Goal: Task Accomplishment & Management: Manage account settings

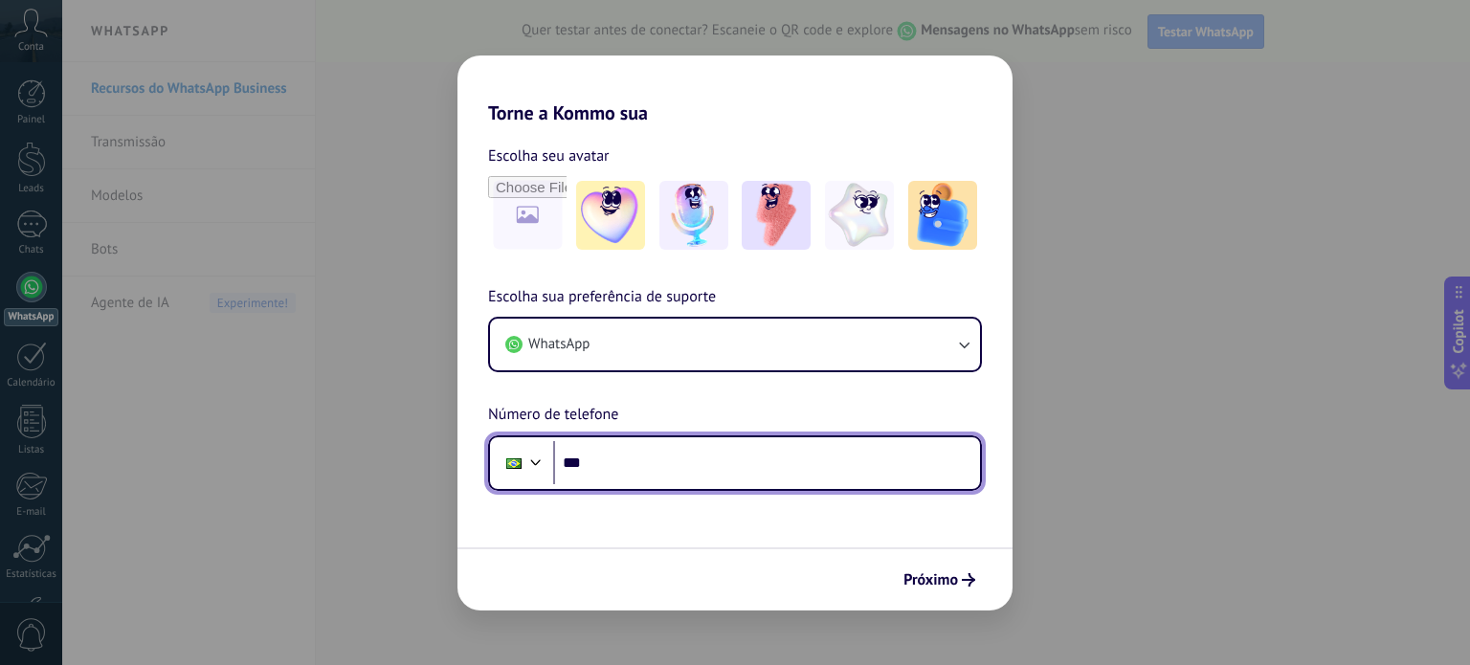
click at [615, 458] on input "***" at bounding box center [766, 463] width 427 height 44
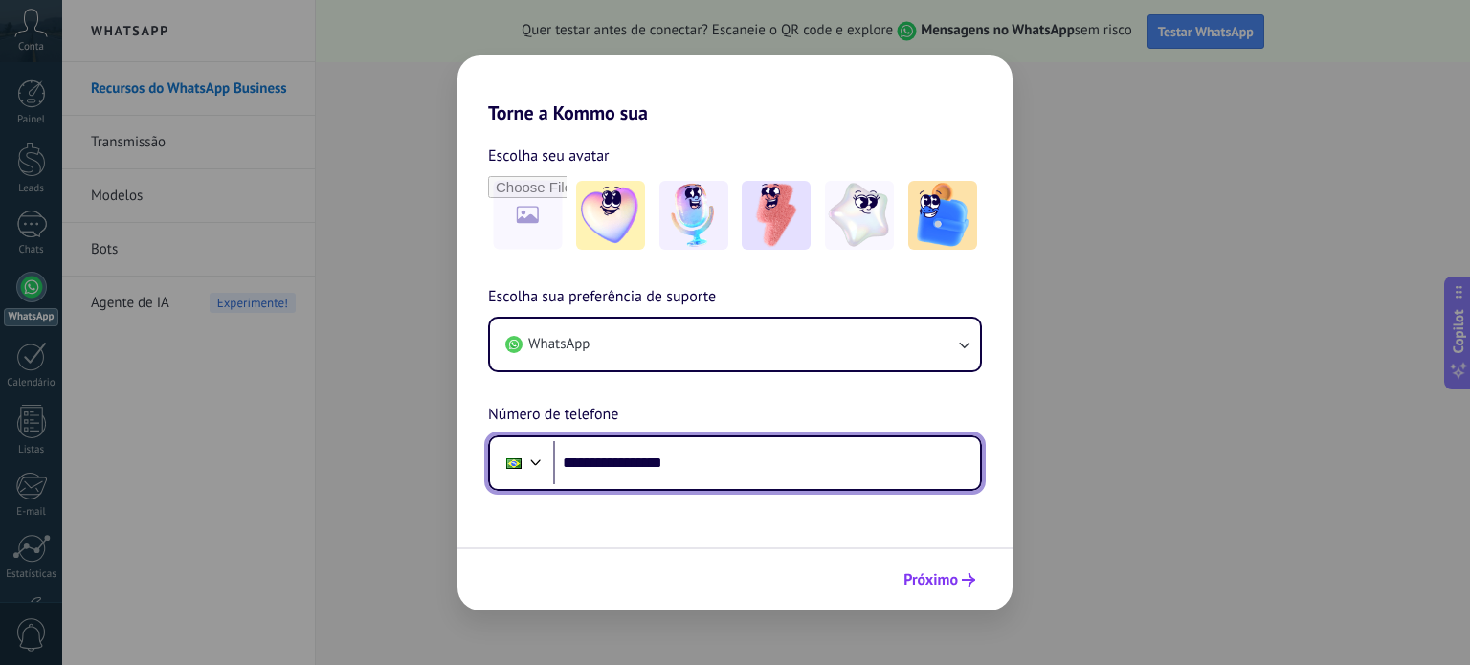
type input "**********"
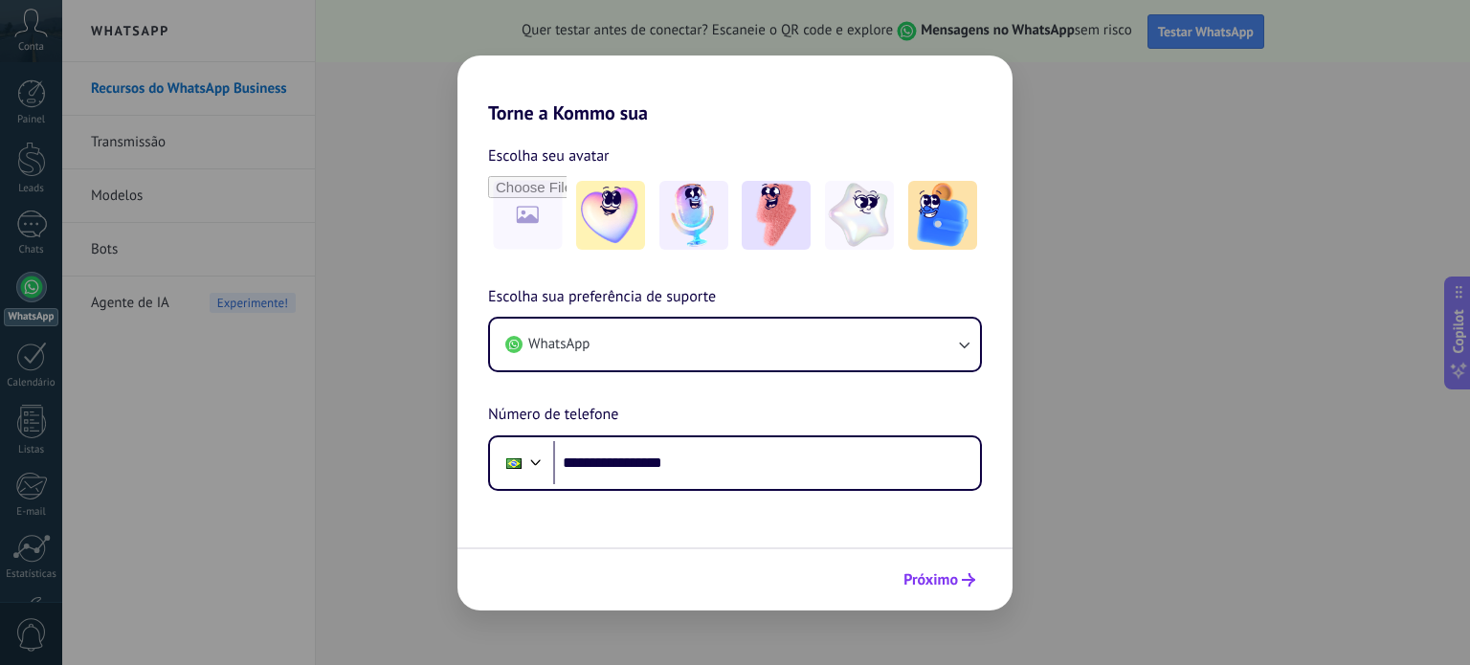
click at [939, 584] on span "Próximo" at bounding box center [930, 579] width 55 height 13
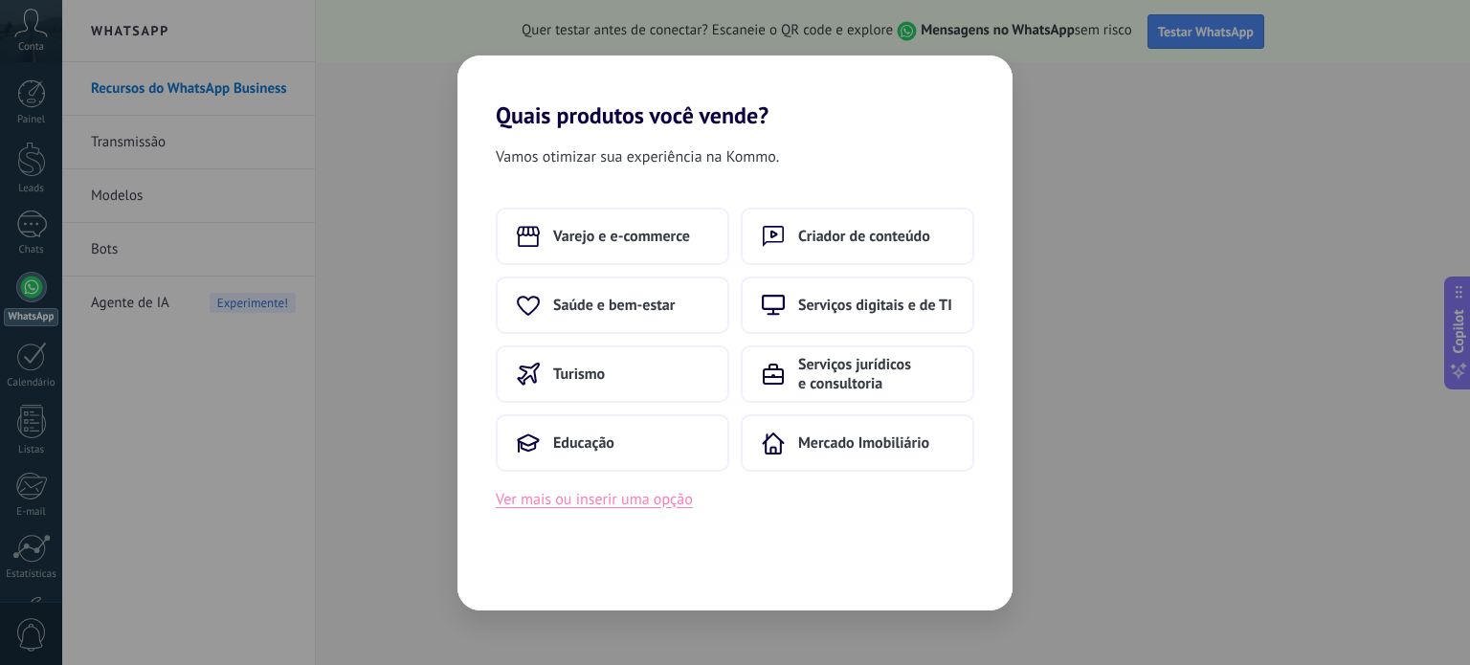
click at [639, 504] on button "Ver mais ou inserir uma opção" at bounding box center [594, 499] width 197 height 25
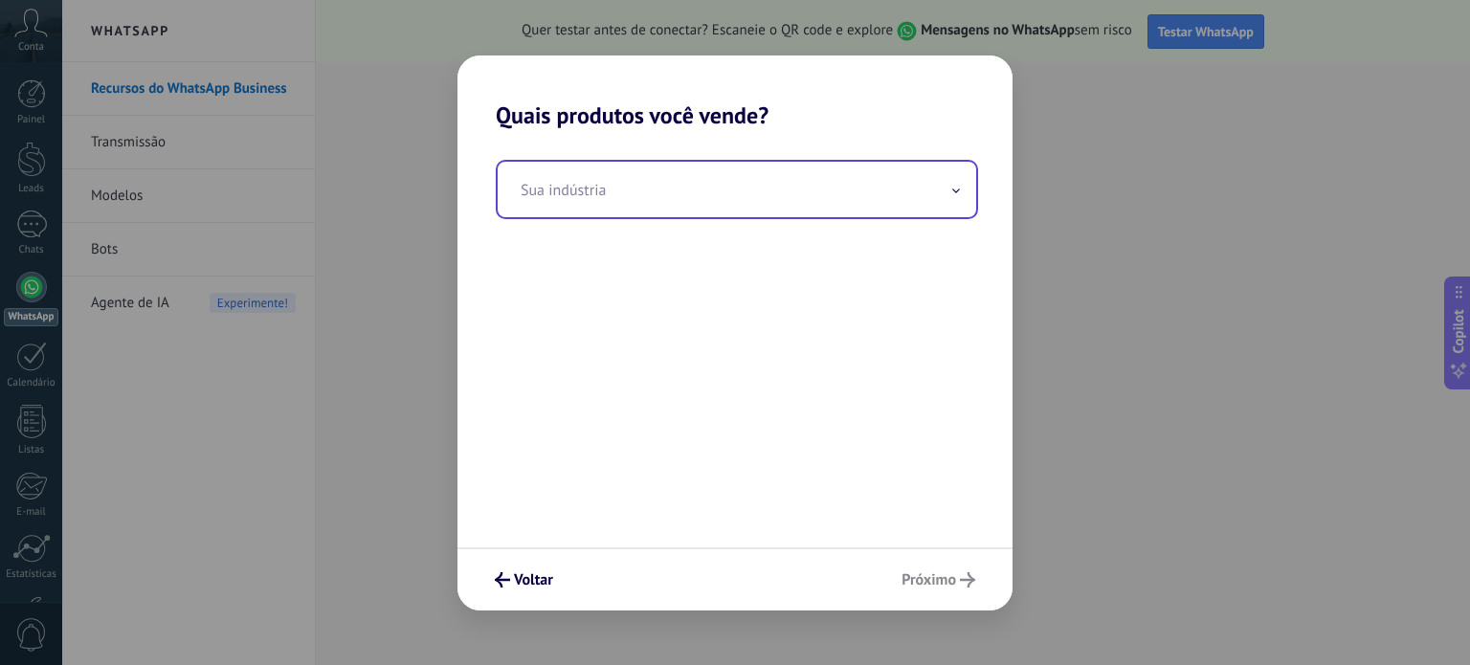
click at [624, 200] on input "text" at bounding box center [737, 189] width 478 height 55
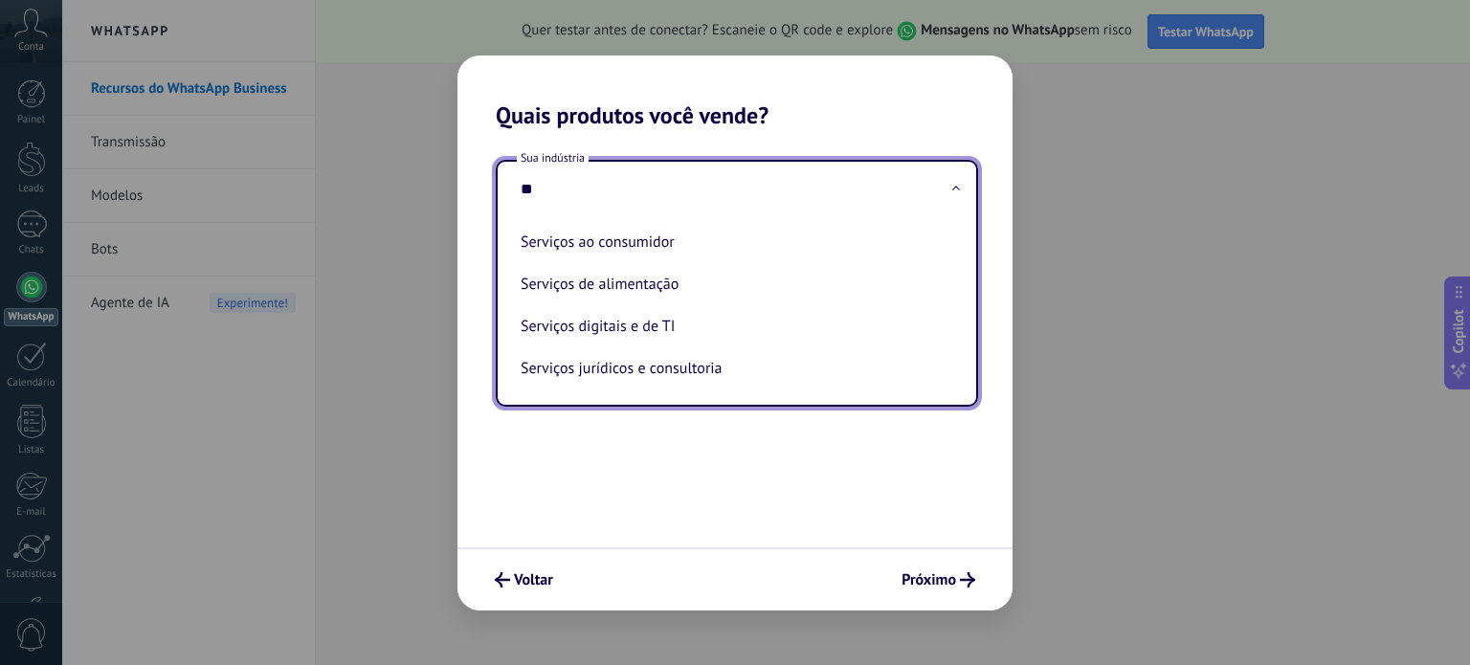
type input "*"
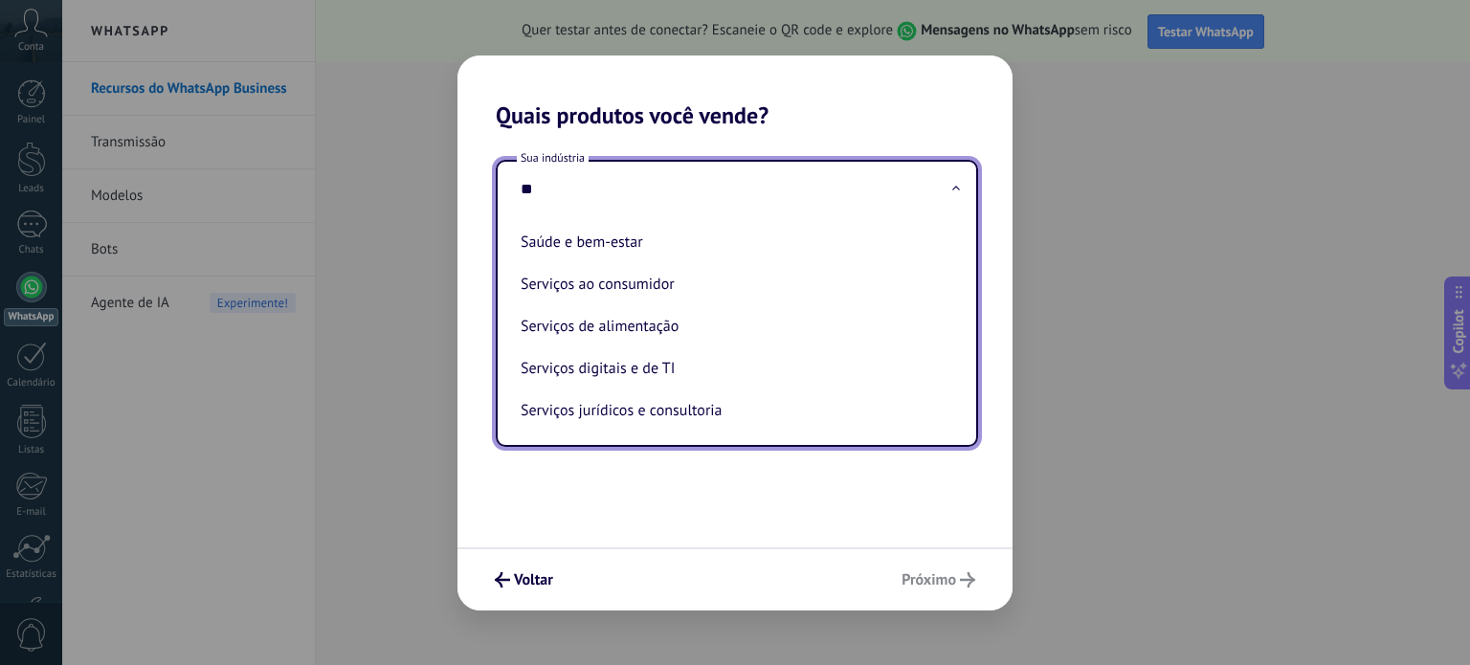
type input "*"
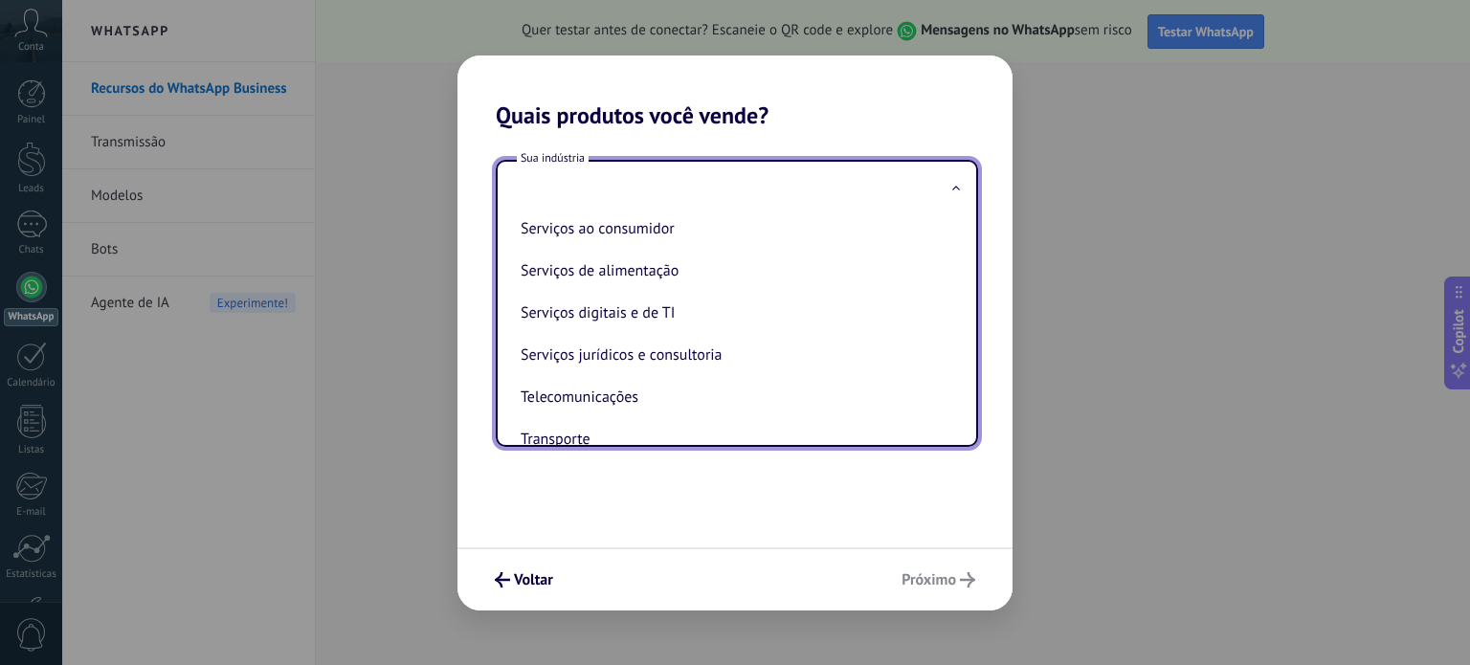
scroll to position [385, 0]
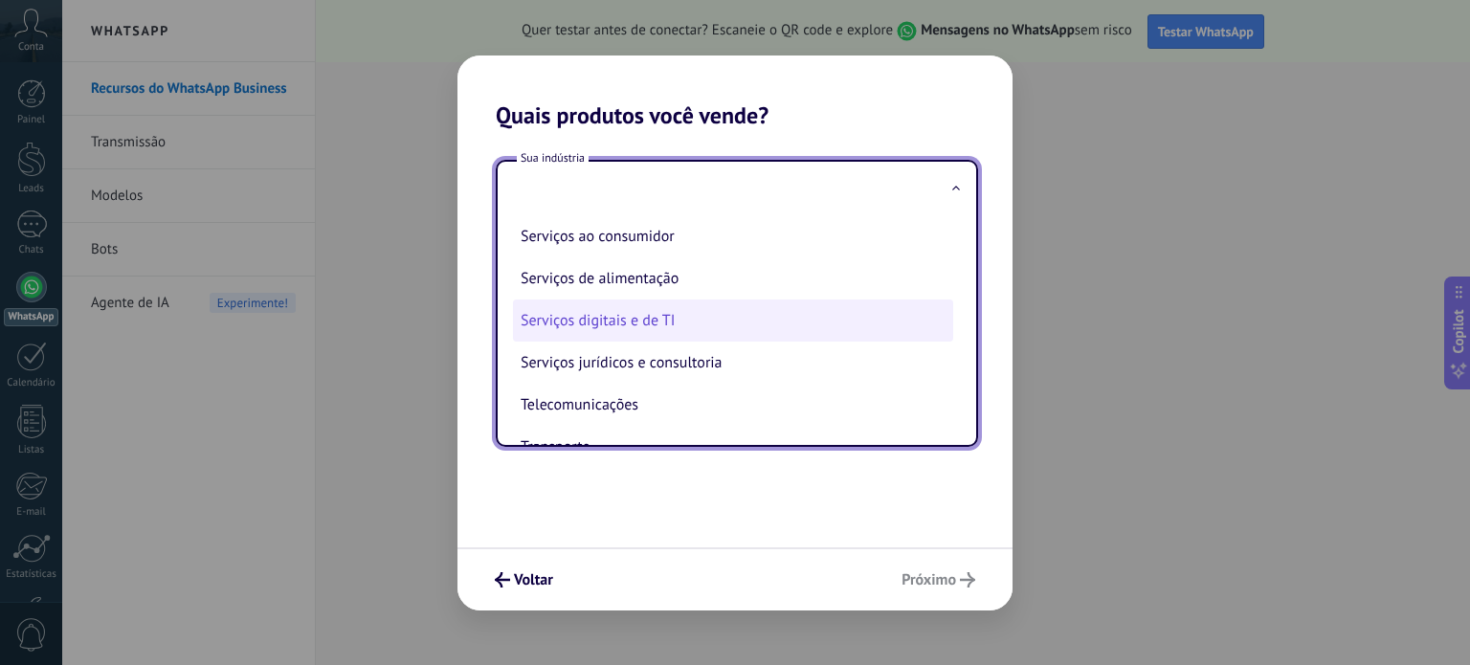
click at [569, 329] on li "Serviços digitais e de TI" at bounding box center [733, 320] width 440 height 42
type input "**********"
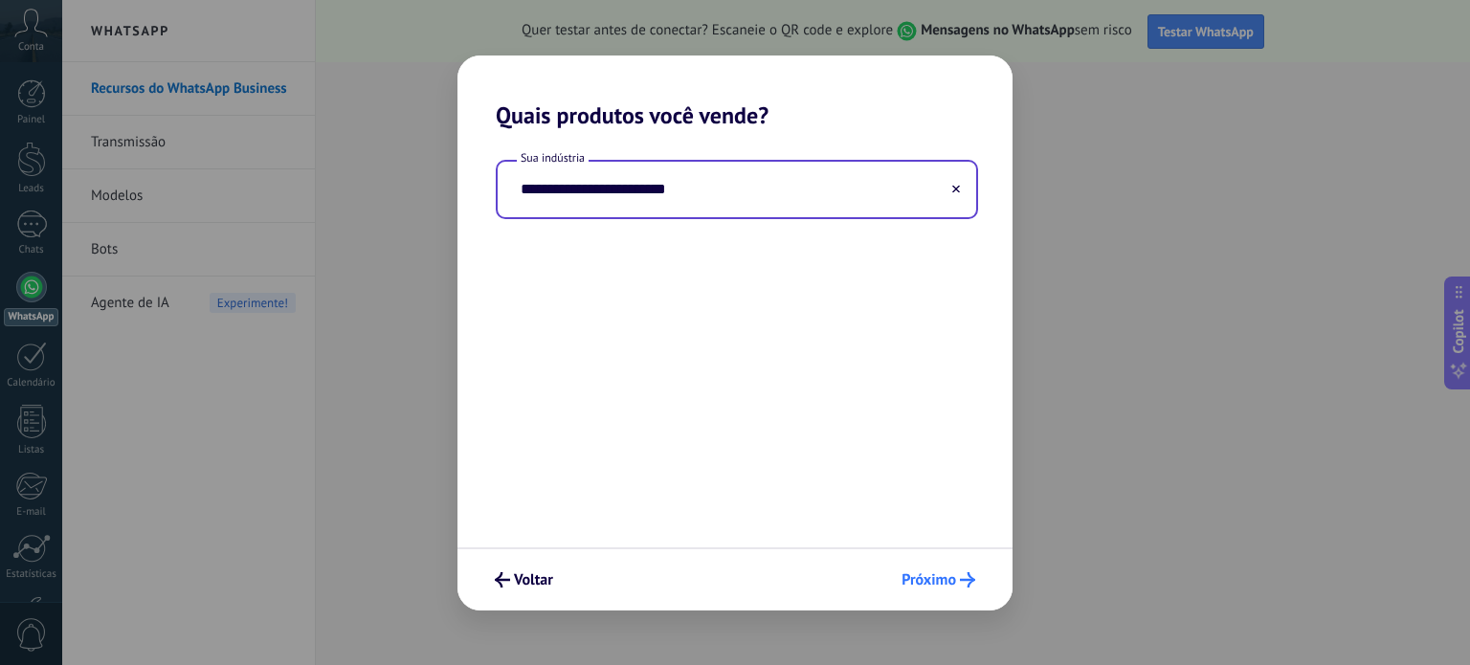
click at [930, 586] on span "Próximo" at bounding box center [928, 579] width 55 height 13
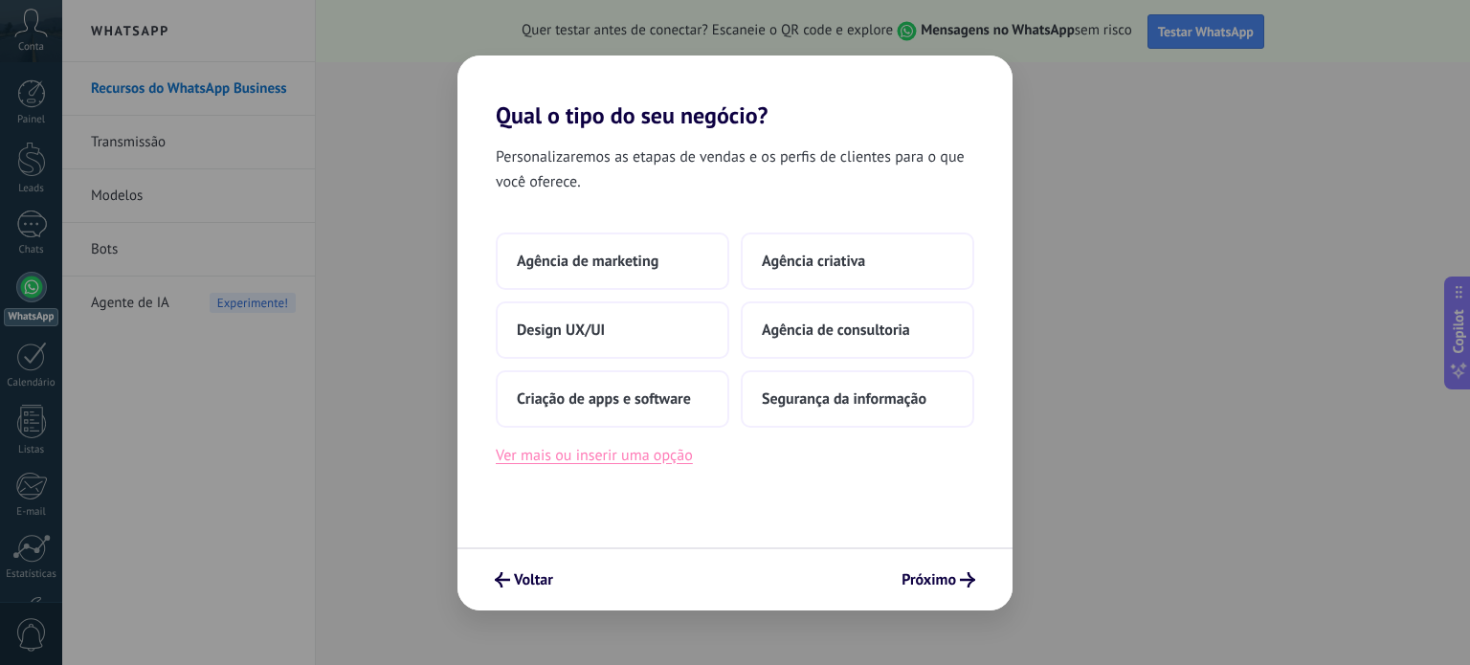
click at [669, 458] on button "Ver mais ou inserir uma opção" at bounding box center [594, 455] width 197 height 25
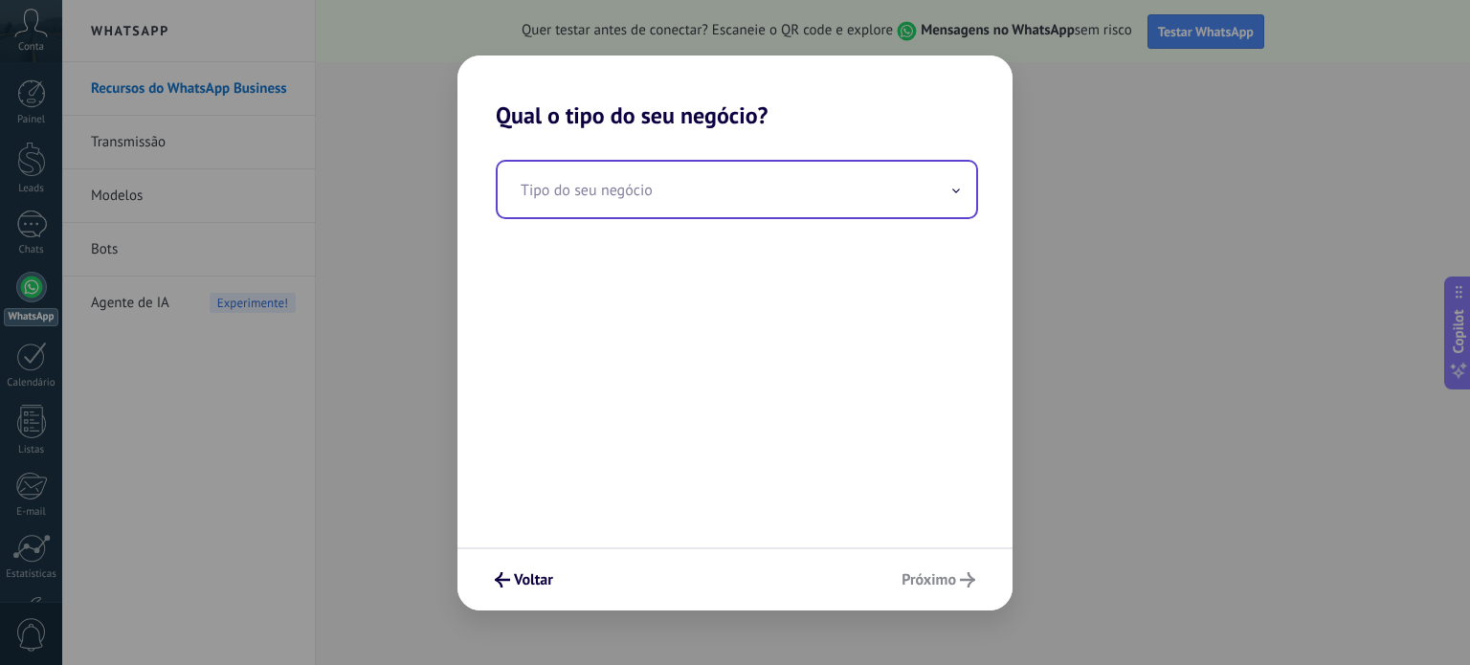
click at [650, 192] on input "text" at bounding box center [737, 189] width 478 height 55
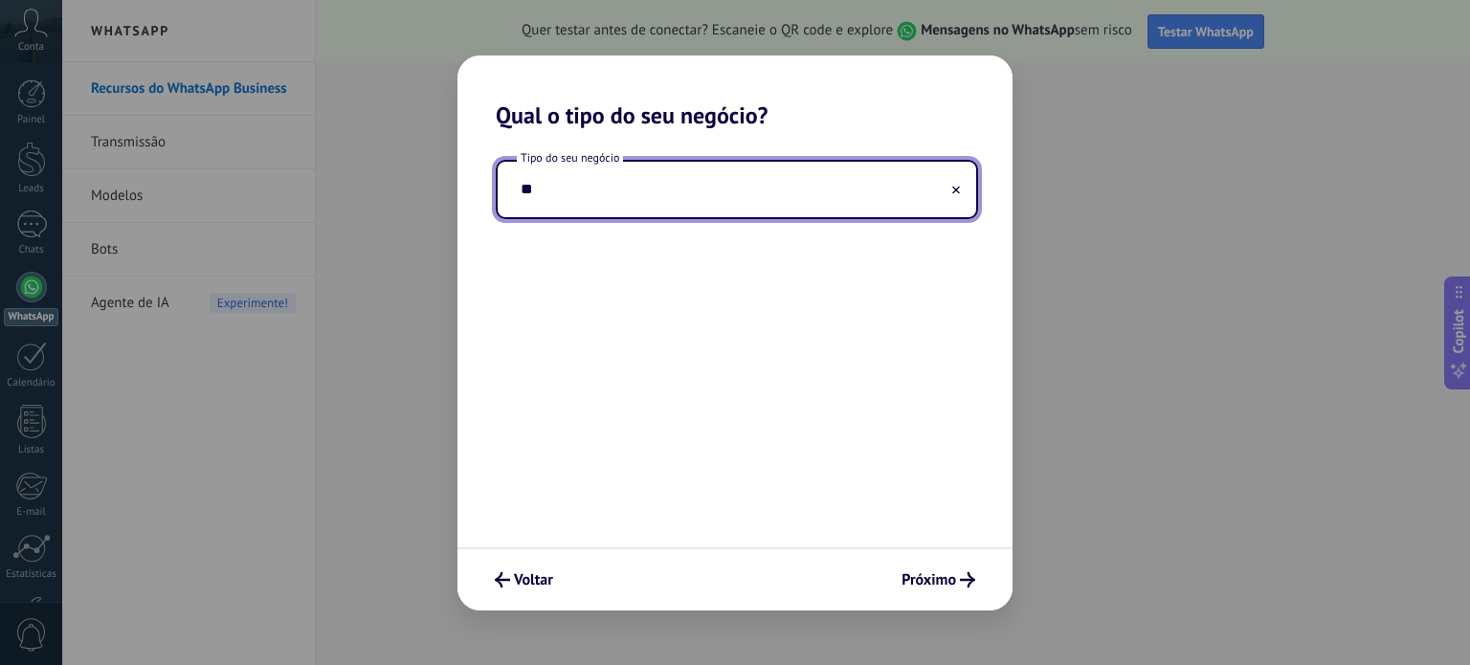
type input "*"
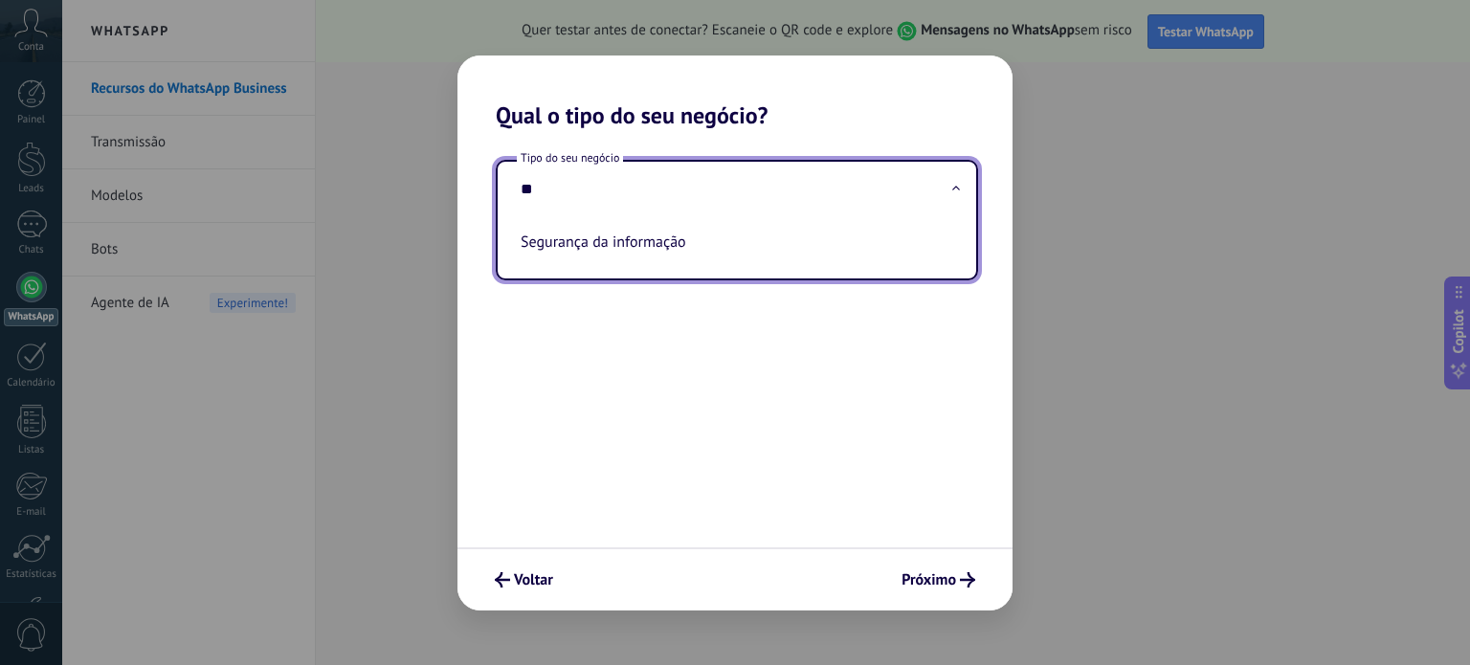
type input "*"
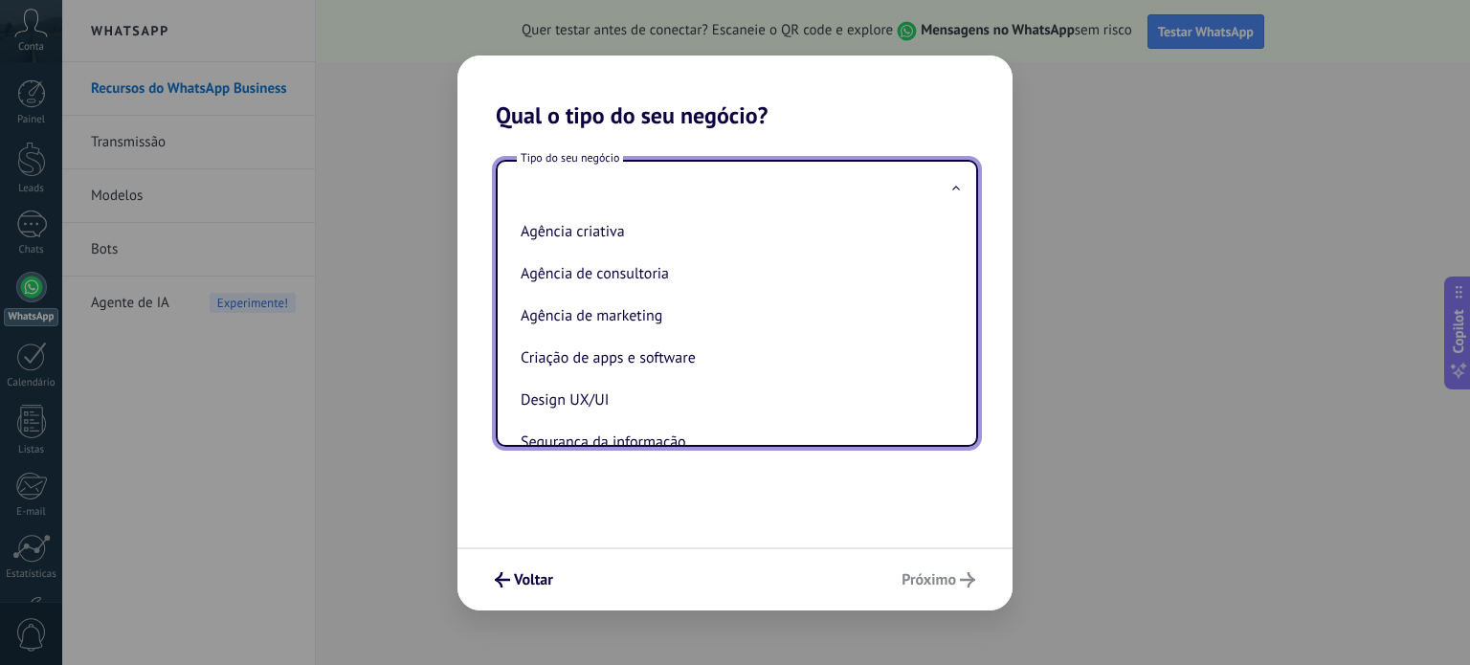
scroll to position [0, 0]
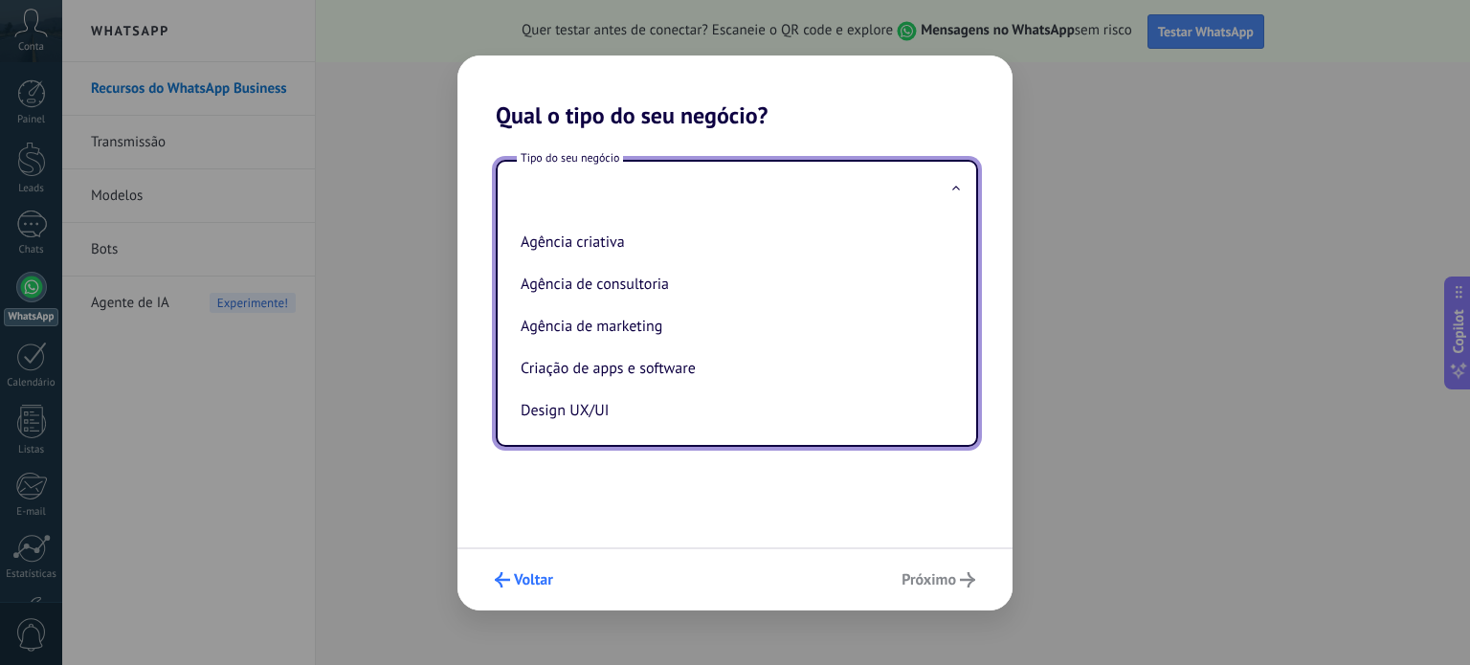
click at [520, 564] on button "Voltar" at bounding box center [524, 580] width 76 height 33
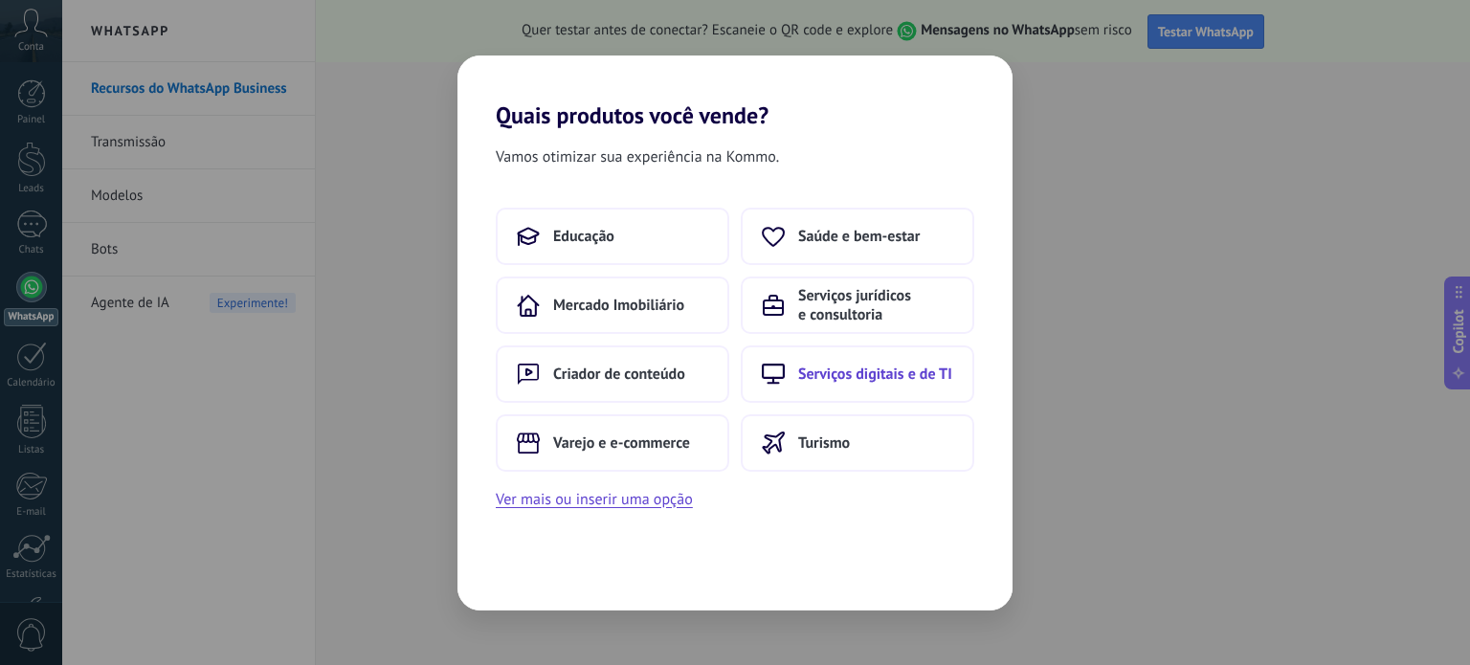
click at [859, 374] on span "Serviços digitais e de TI" at bounding box center [875, 374] width 154 height 19
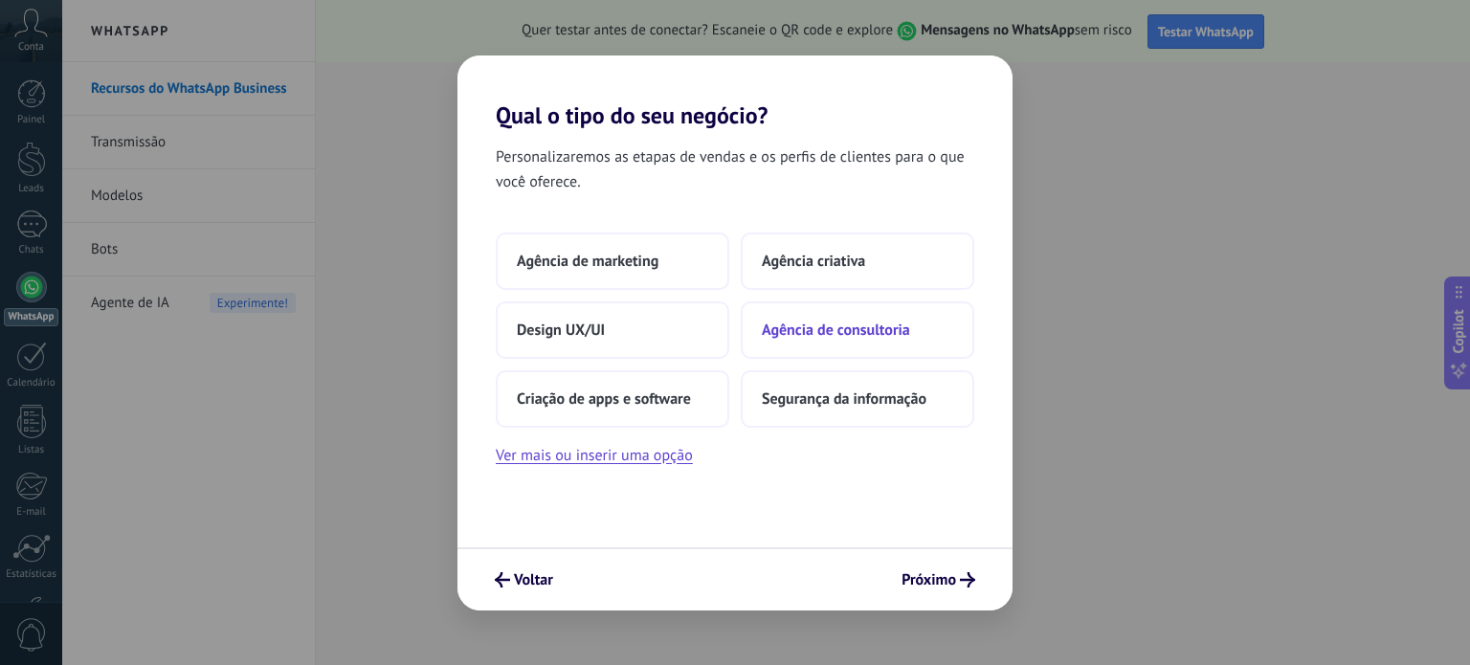
click at [817, 332] on span "Agência de consultoria" at bounding box center [836, 330] width 148 height 19
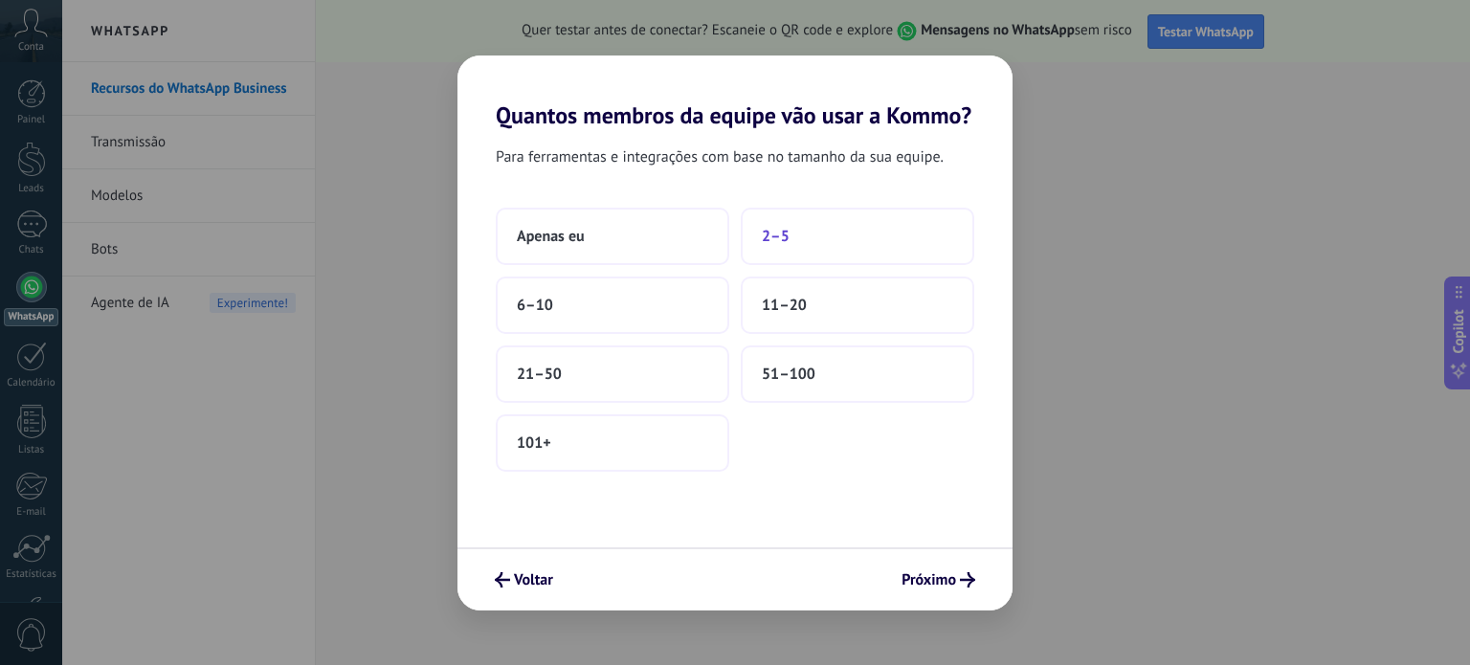
click at [777, 240] on span "2–5" at bounding box center [776, 236] width 28 height 19
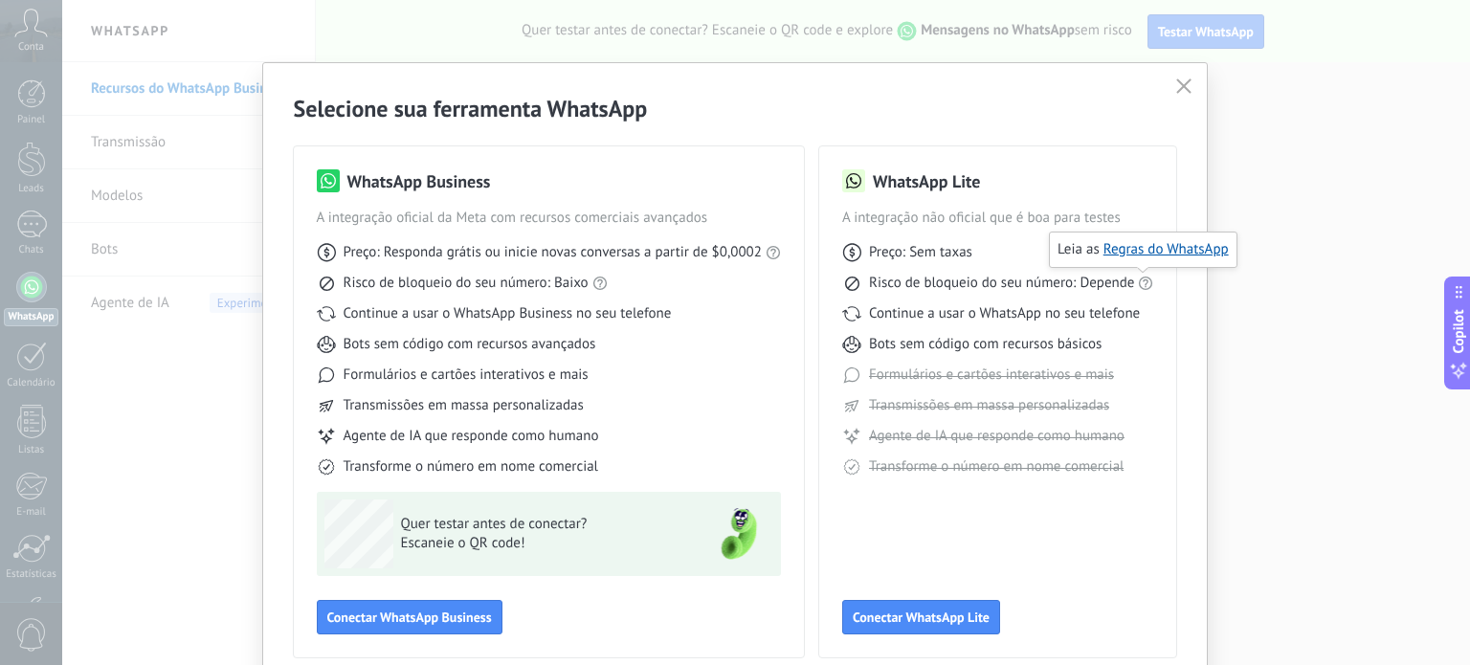
click at [1141, 282] on icon at bounding box center [1145, 283] width 15 height 15
click at [1122, 537] on div "WhatsApp Lite A integração não oficial que é boa para testes Preço: Sem taxas R…" at bounding box center [998, 401] width 312 height 465
click at [935, 611] on span "Conectar WhatsApp Lite" at bounding box center [921, 616] width 137 height 13
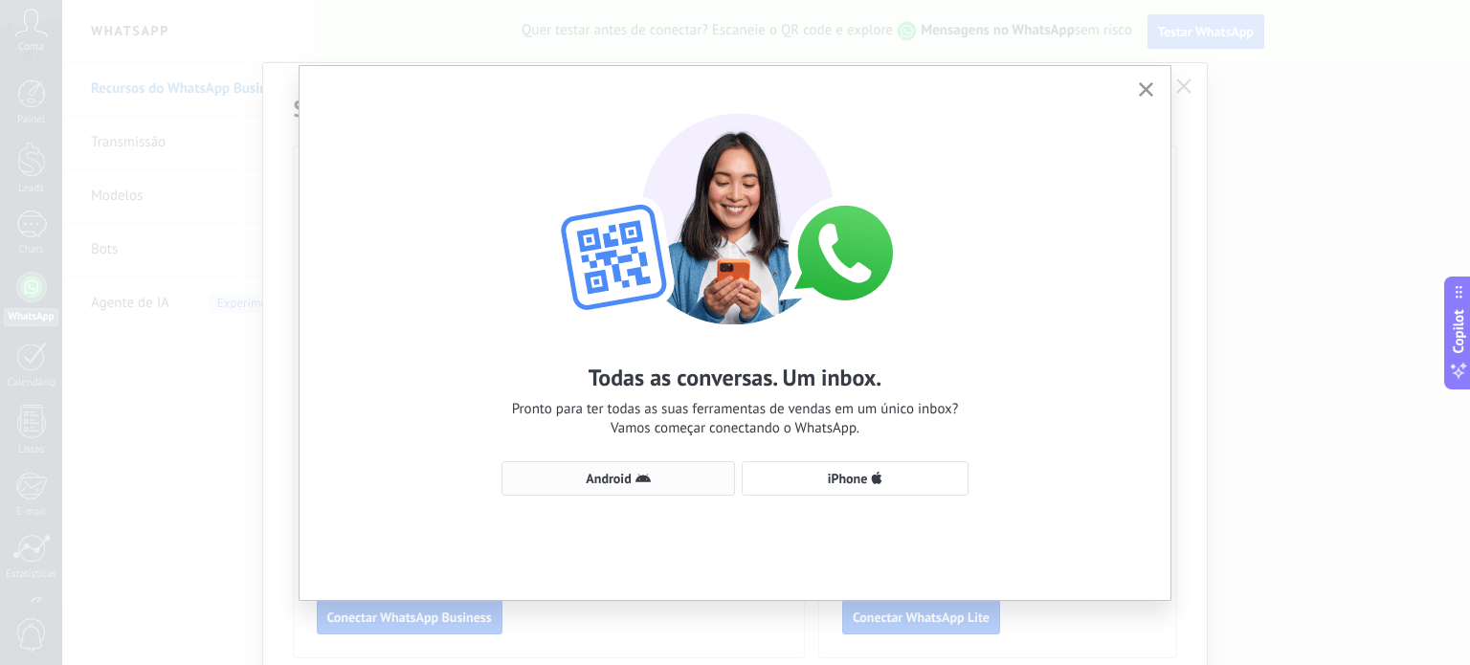
click at [624, 481] on span "Android" at bounding box center [608, 478] width 45 height 13
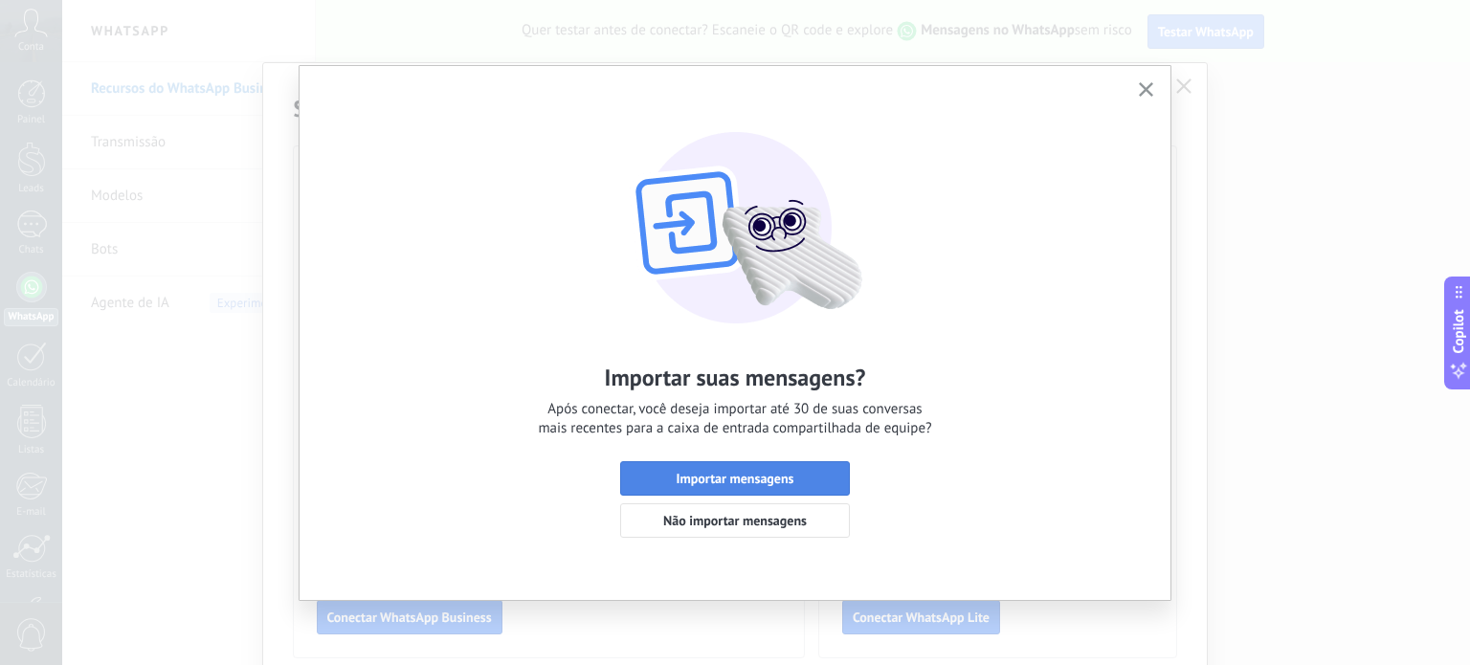
click at [754, 481] on span "Importar mensagens" at bounding box center [735, 478] width 118 height 13
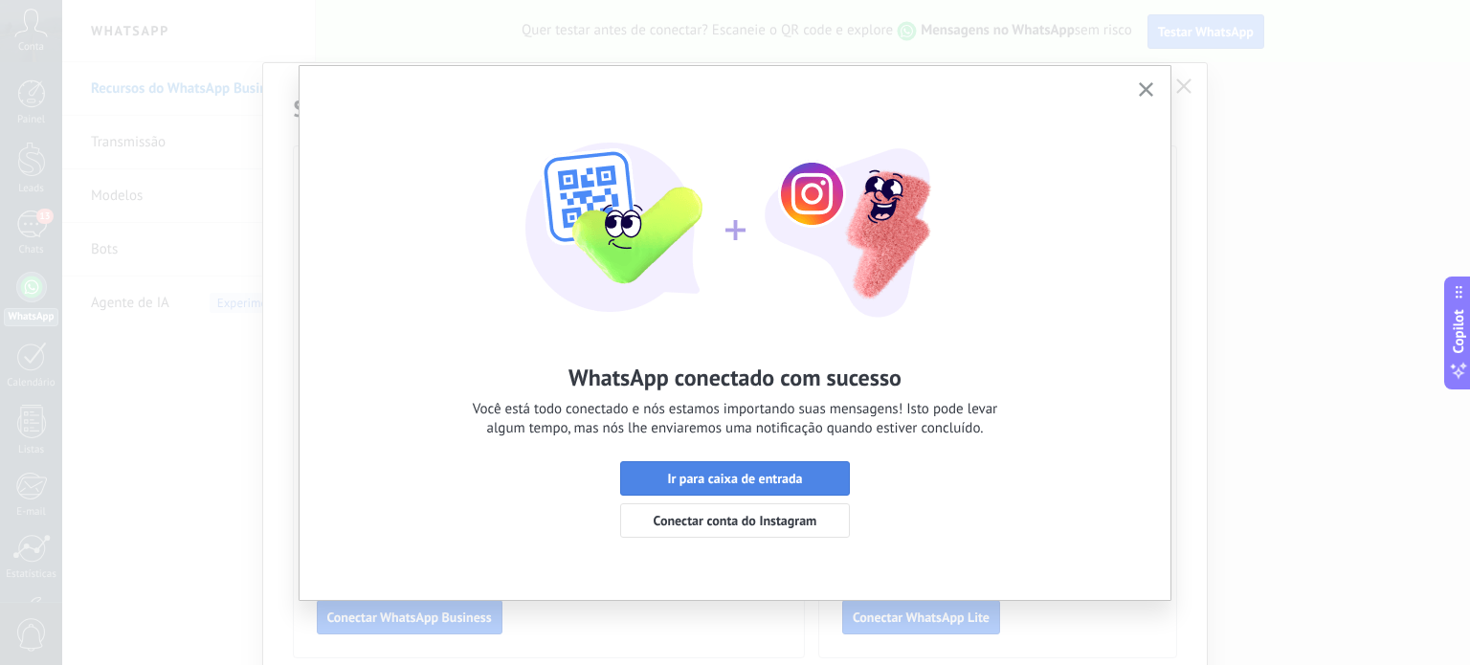
click at [765, 485] on span "Ir para caixa de entrada" at bounding box center [734, 478] width 135 height 13
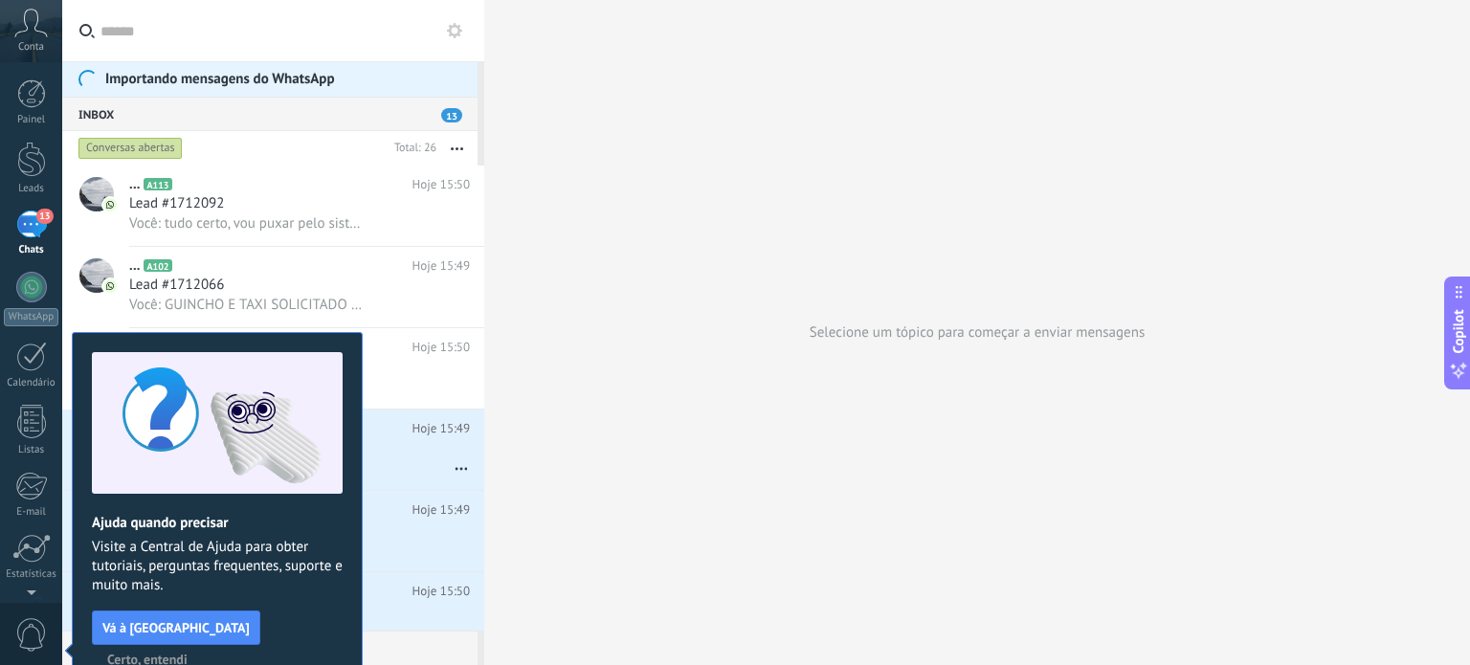
click at [188, 653] on span "Certo, entendi" at bounding box center [147, 659] width 80 height 13
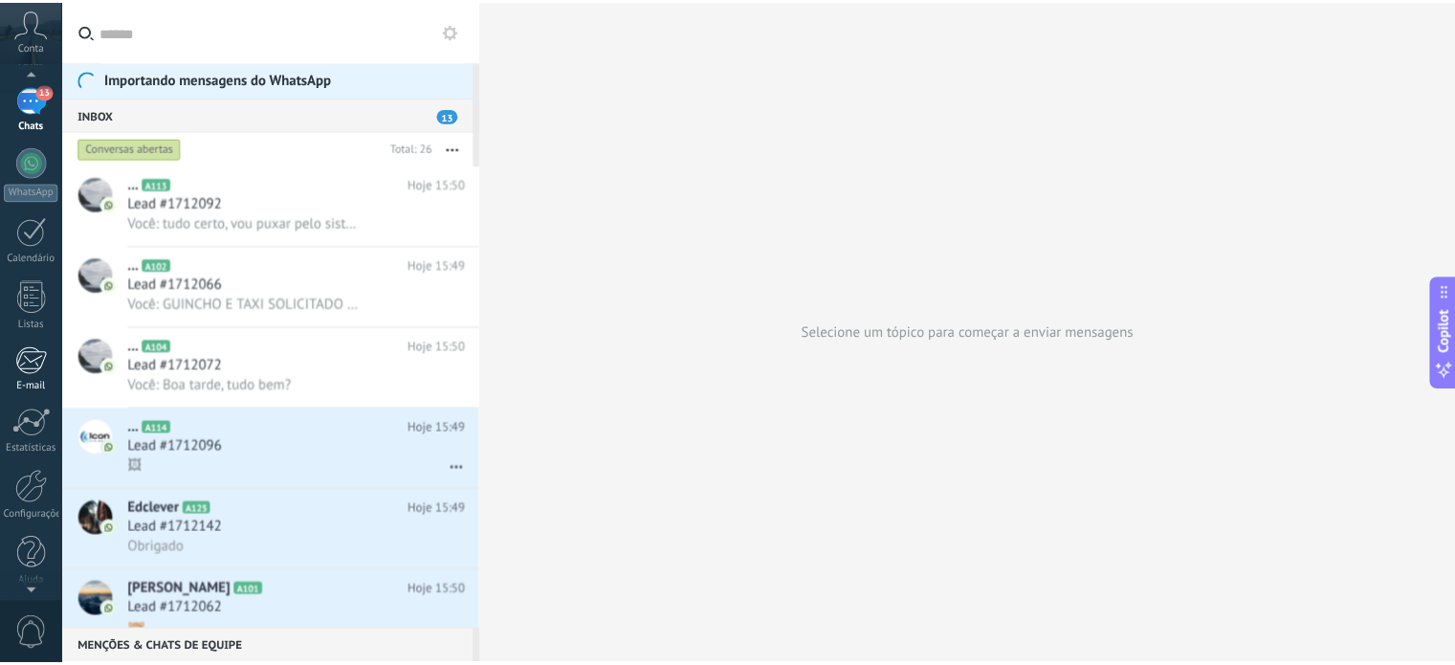
scroll to position [130, 0]
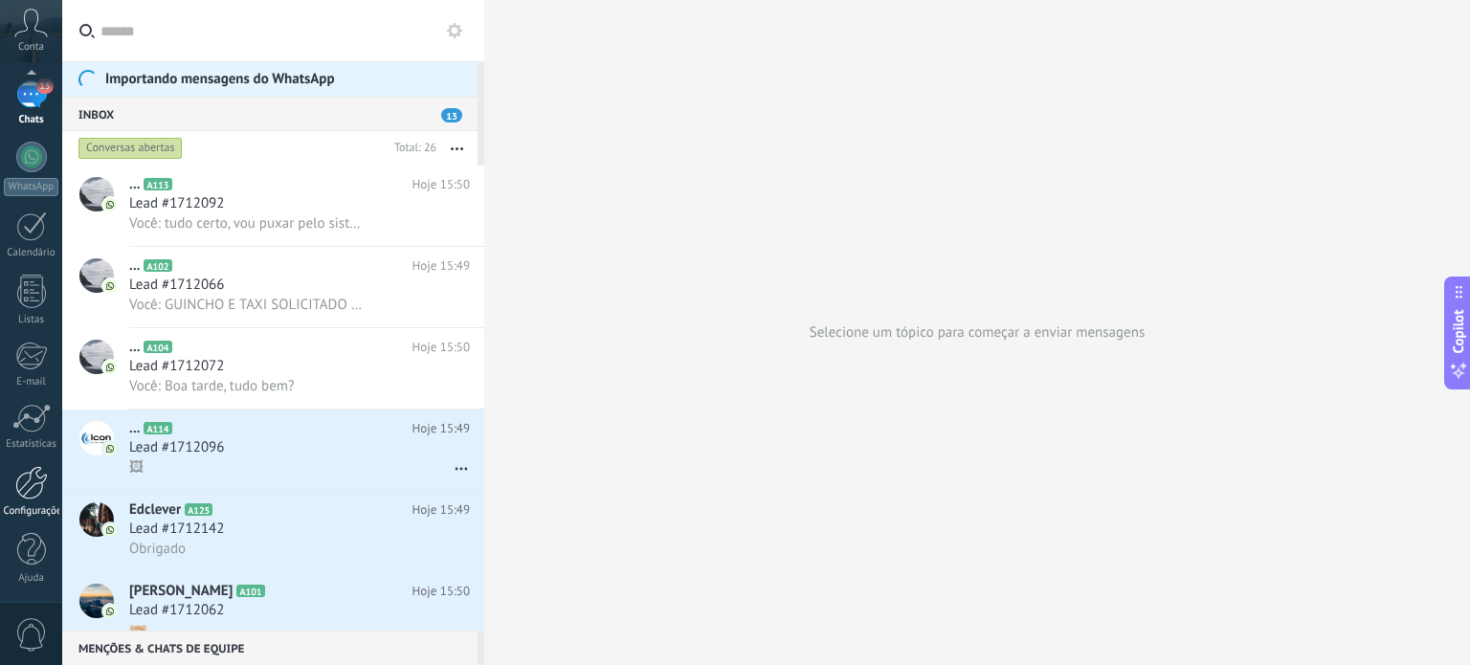
click at [30, 477] on div at bounding box center [31, 482] width 33 height 33
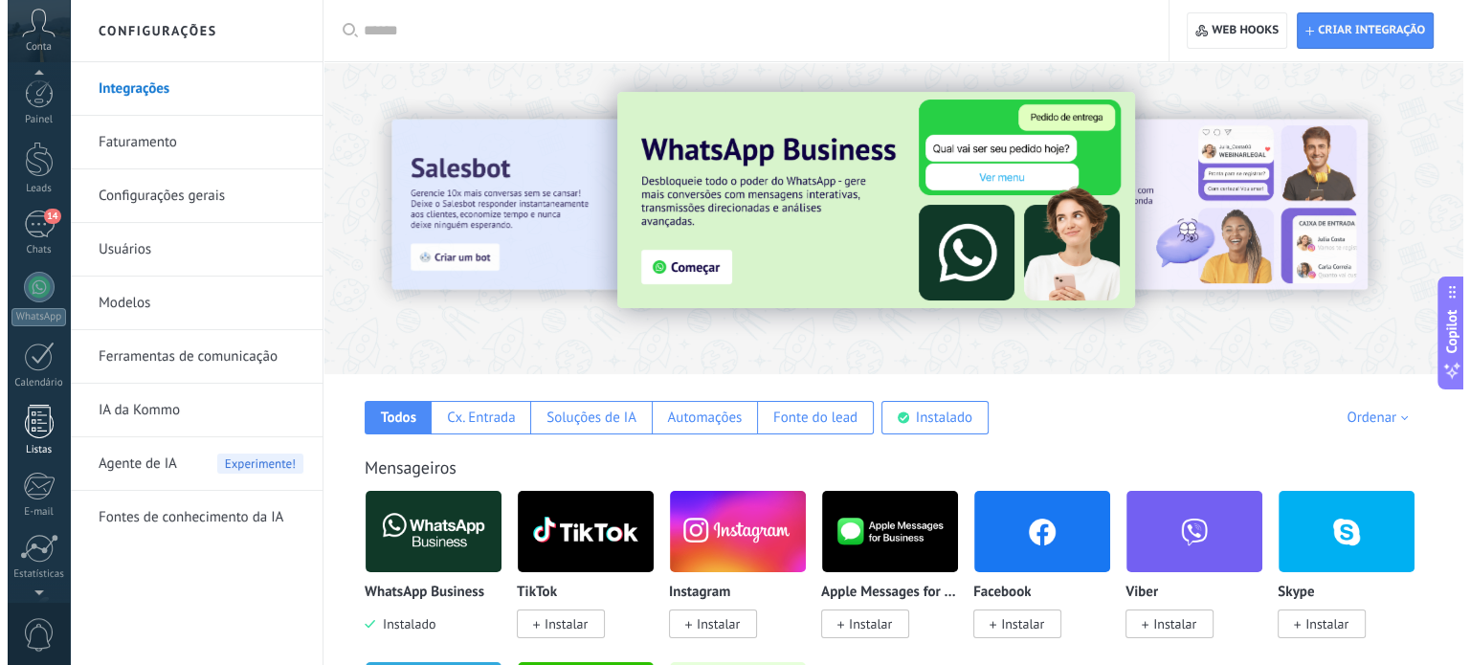
scroll to position [130, 0]
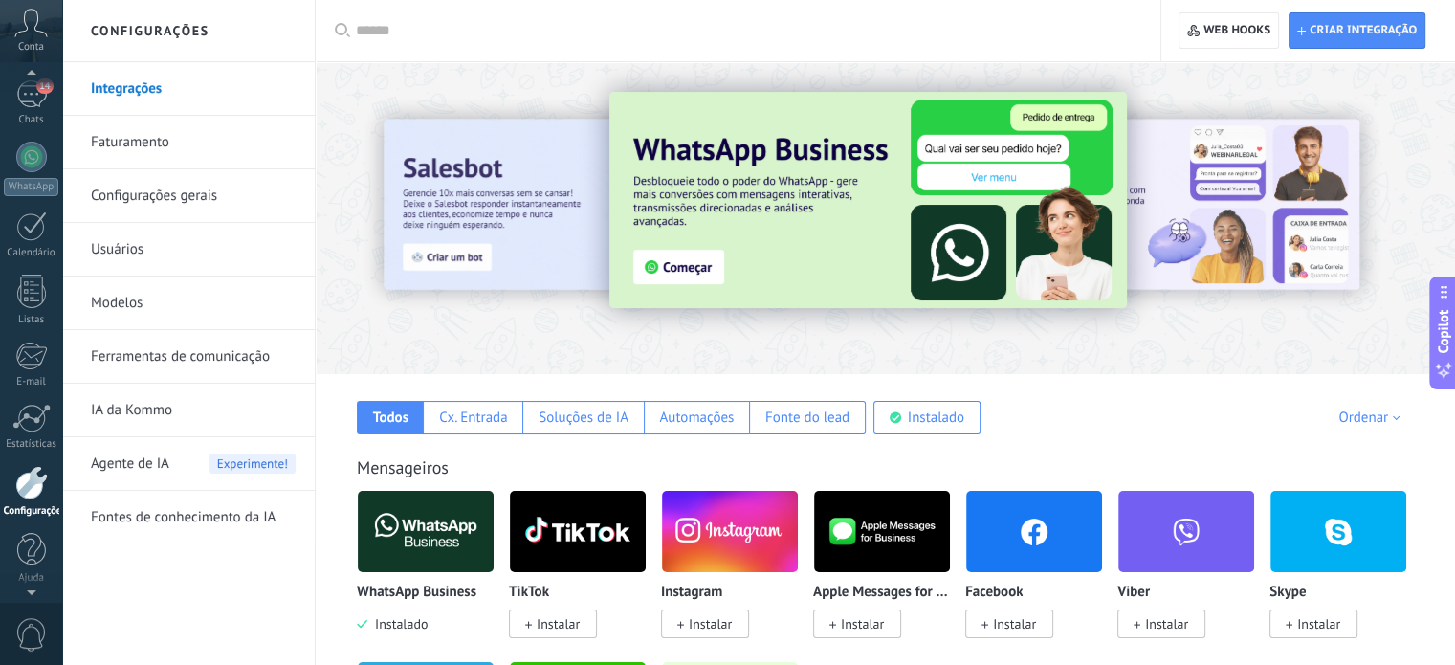
click at [31, 489] on div at bounding box center [31, 482] width 33 height 33
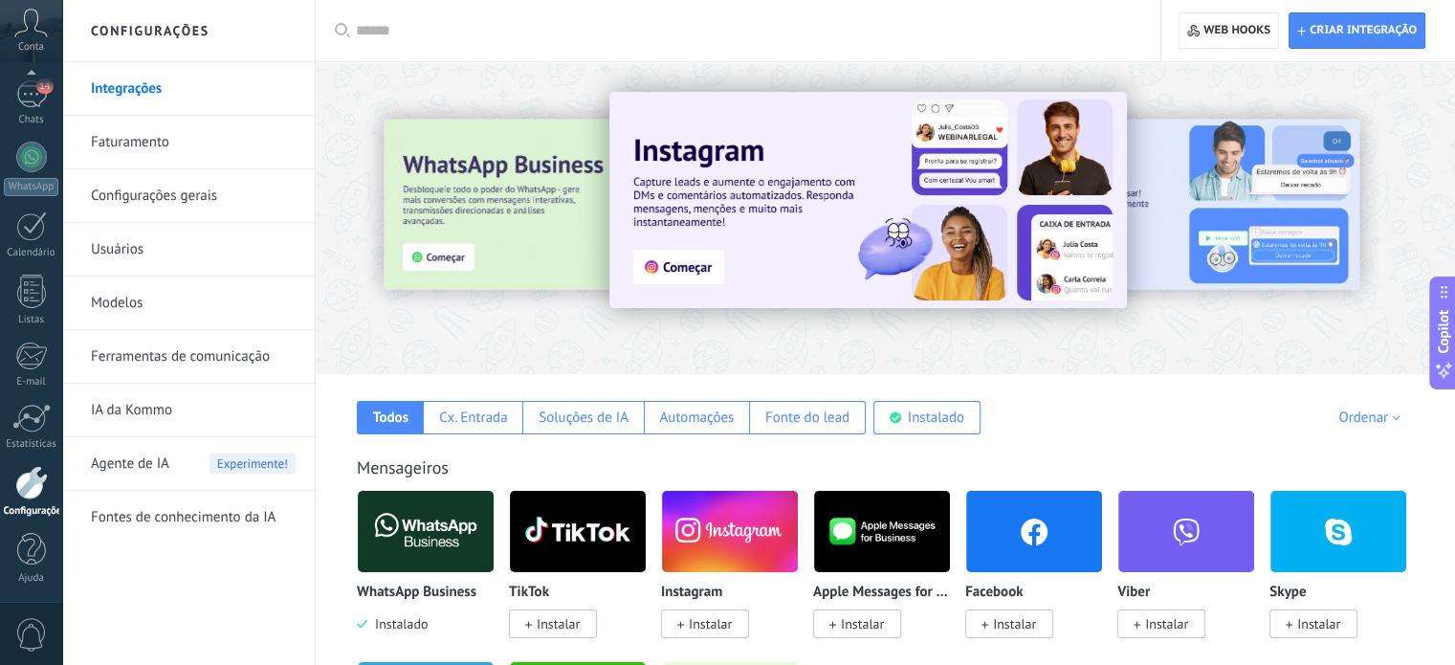
click at [100, 236] on link "Usuários" at bounding box center [193, 250] width 205 height 54
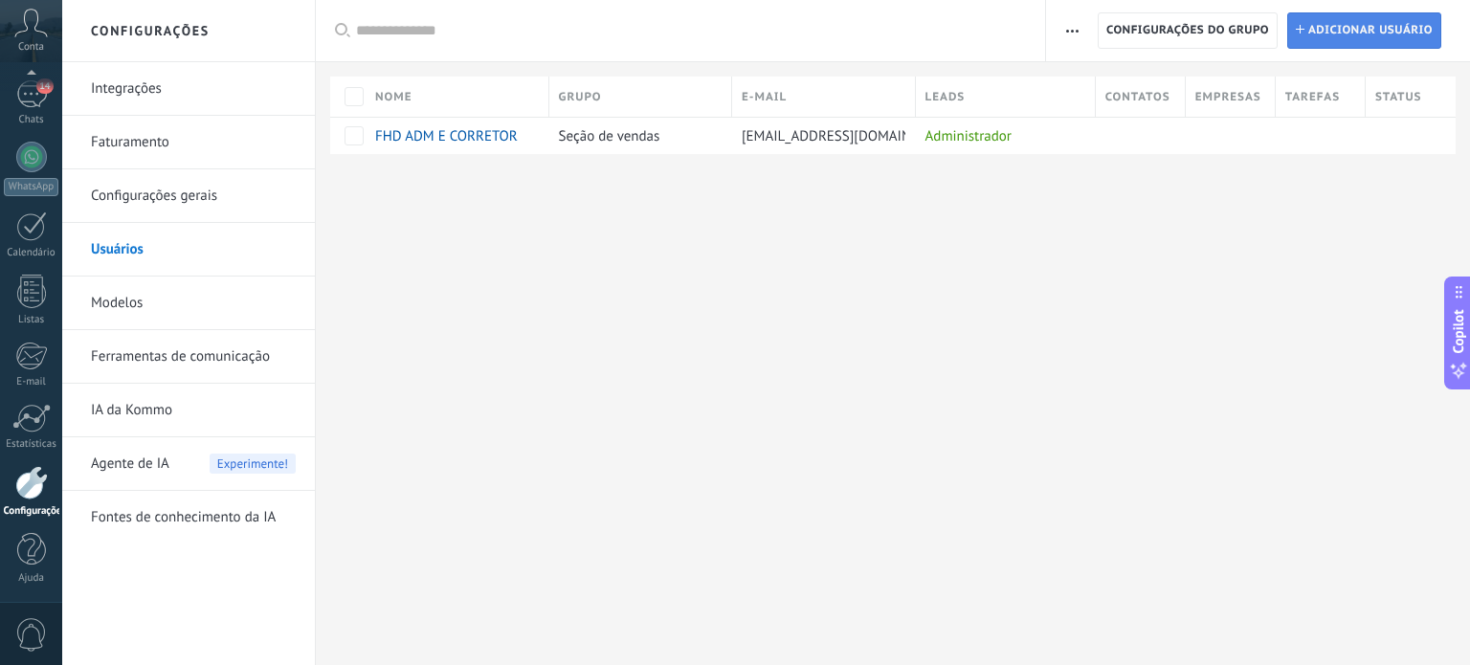
click at [1363, 29] on span "Adicionar usuário" at bounding box center [1370, 30] width 124 height 34
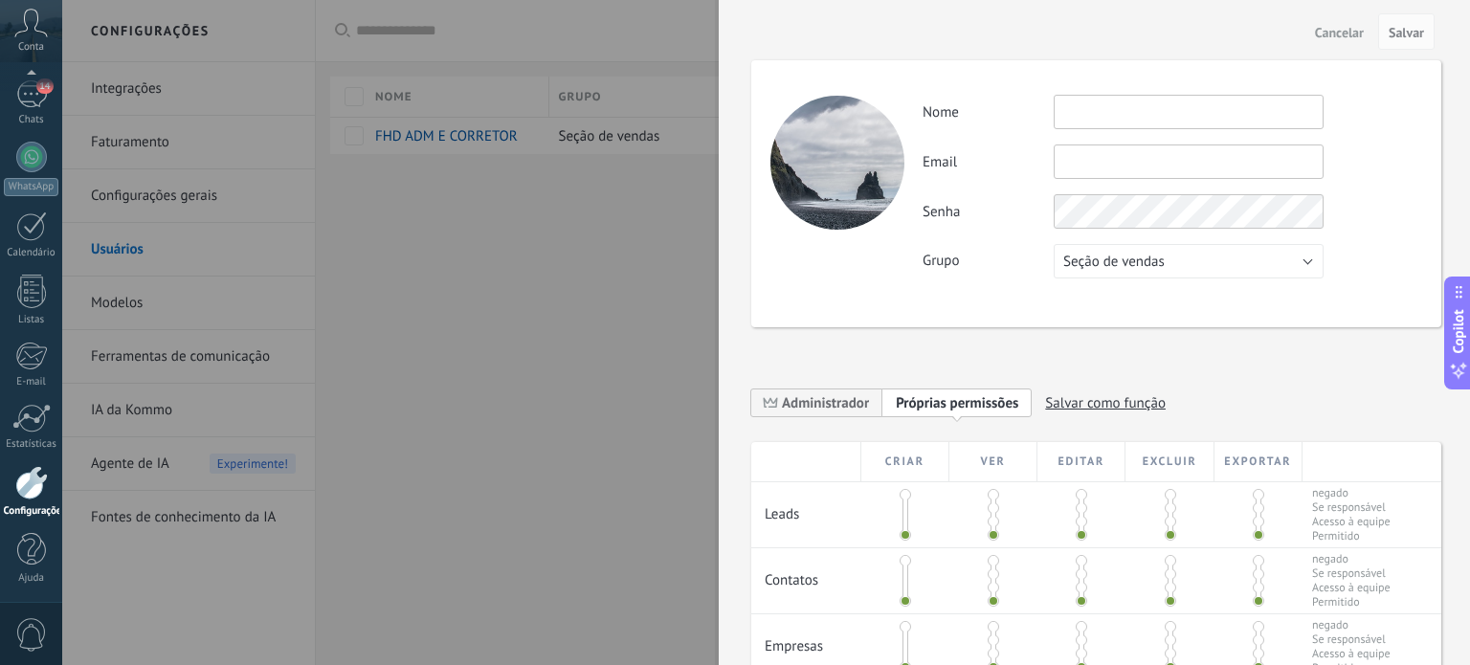
click at [1102, 117] on input "text" at bounding box center [1188, 112] width 270 height 34
type input "*"
type input "********"
click at [1345, 30] on span "Cancelar" at bounding box center [1339, 32] width 49 height 13
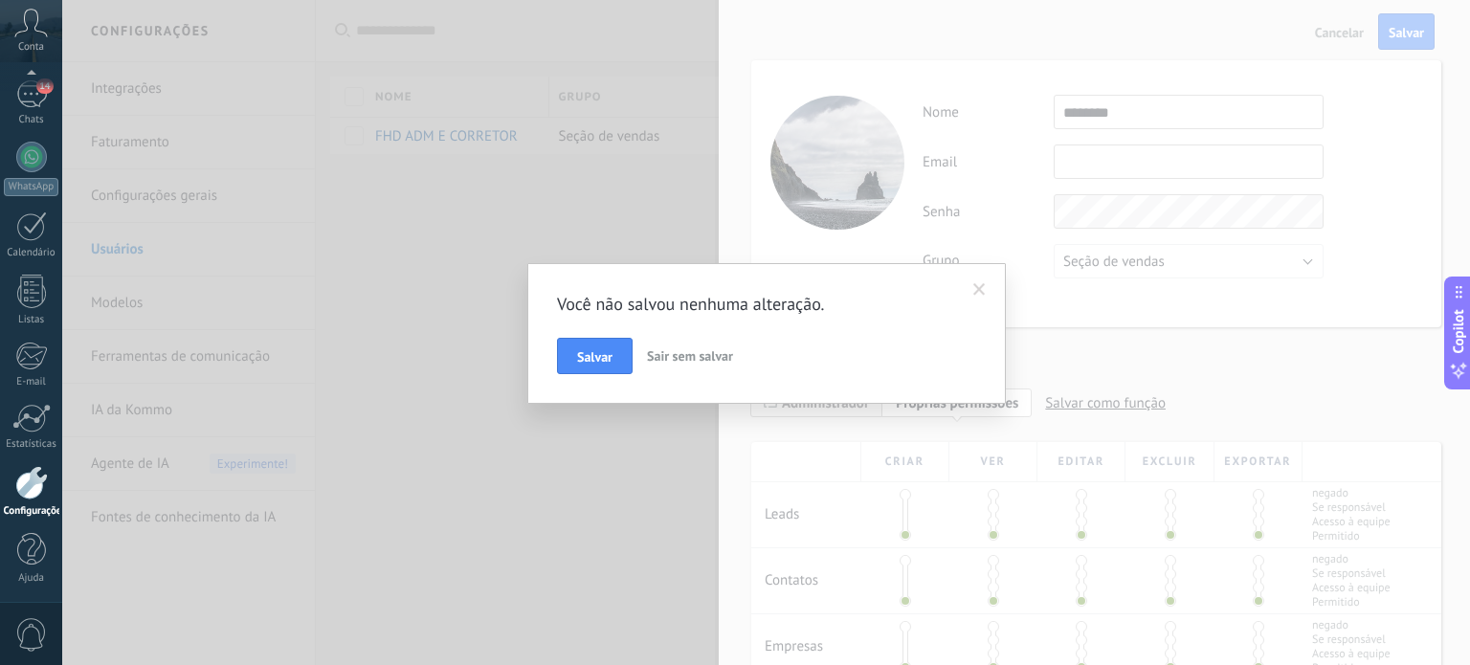
click at [672, 357] on span "Sair sem salvar" at bounding box center [690, 355] width 86 height 17
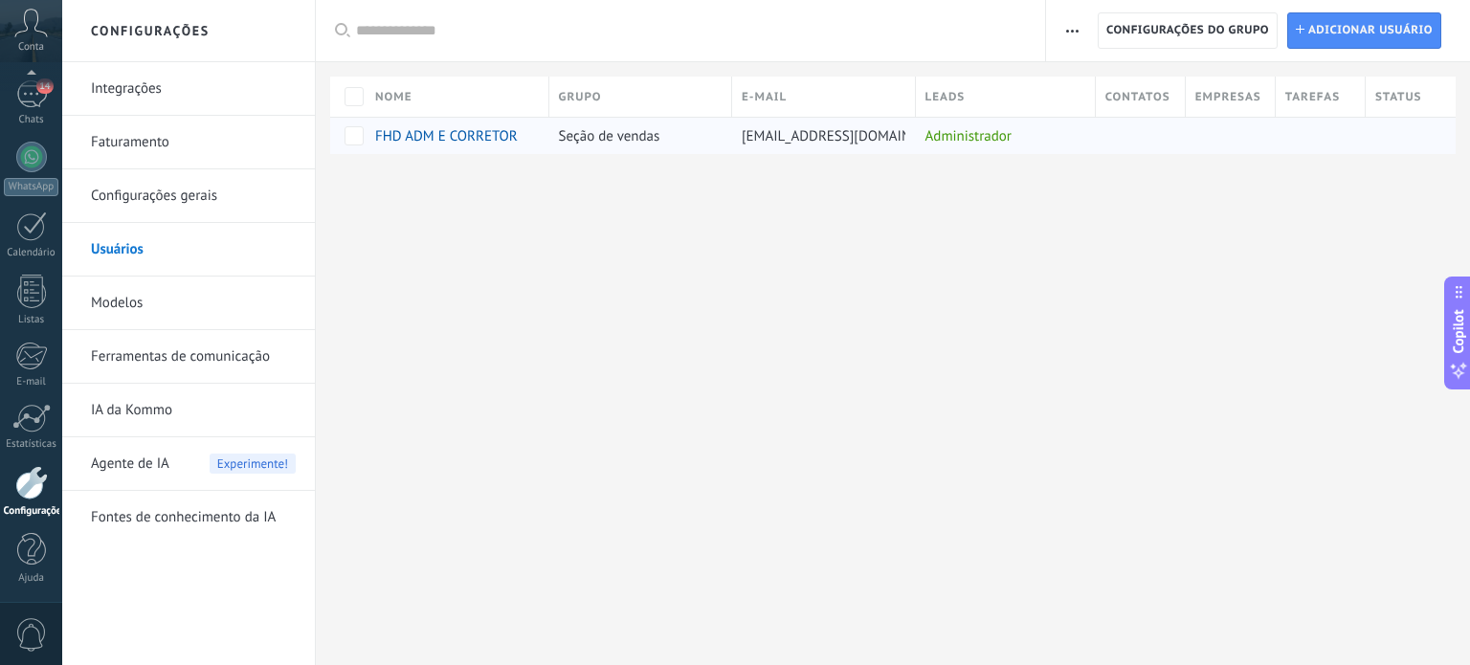
click at [509, 133] on span "FHD ADM E CORRETORA DE SEGUROS LTDA ME" at bounding box center [520, 136] width 291 height 18
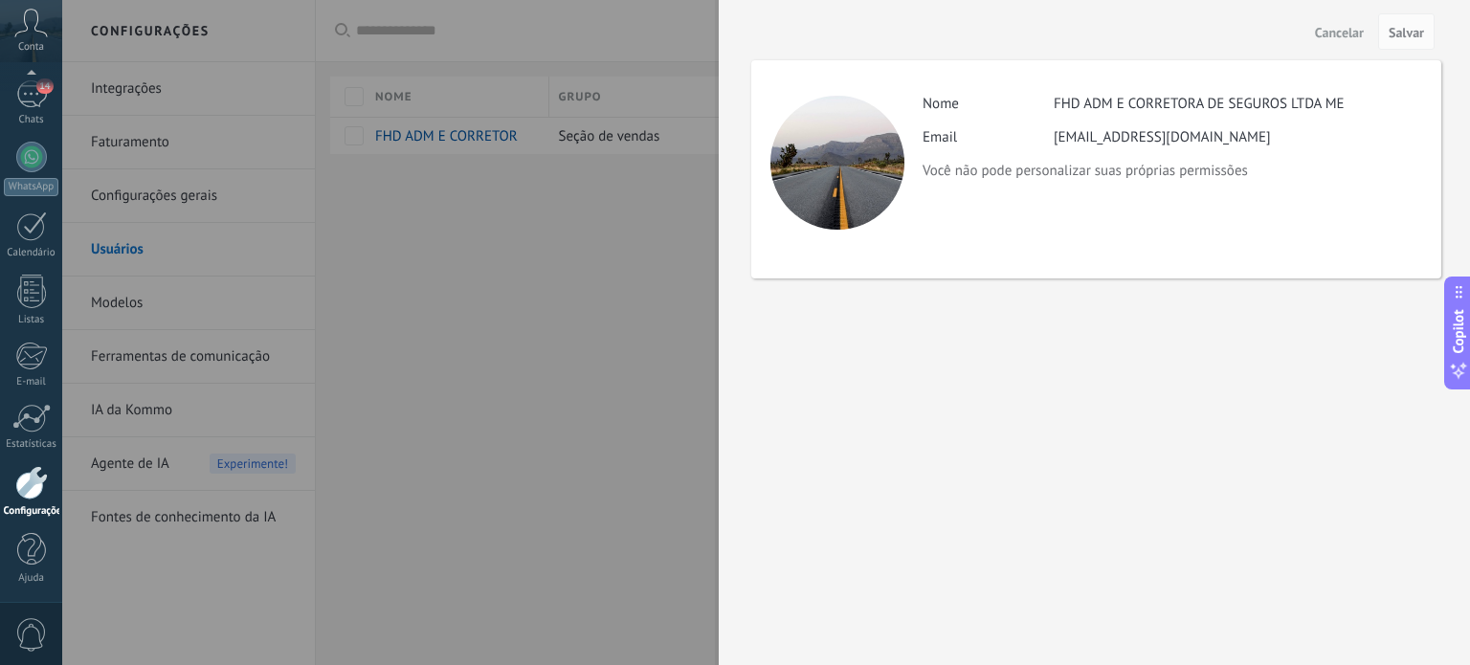
click at [1341, 30] on span "Cancelar" at bounding box center [1339, 32] width 49 height 13
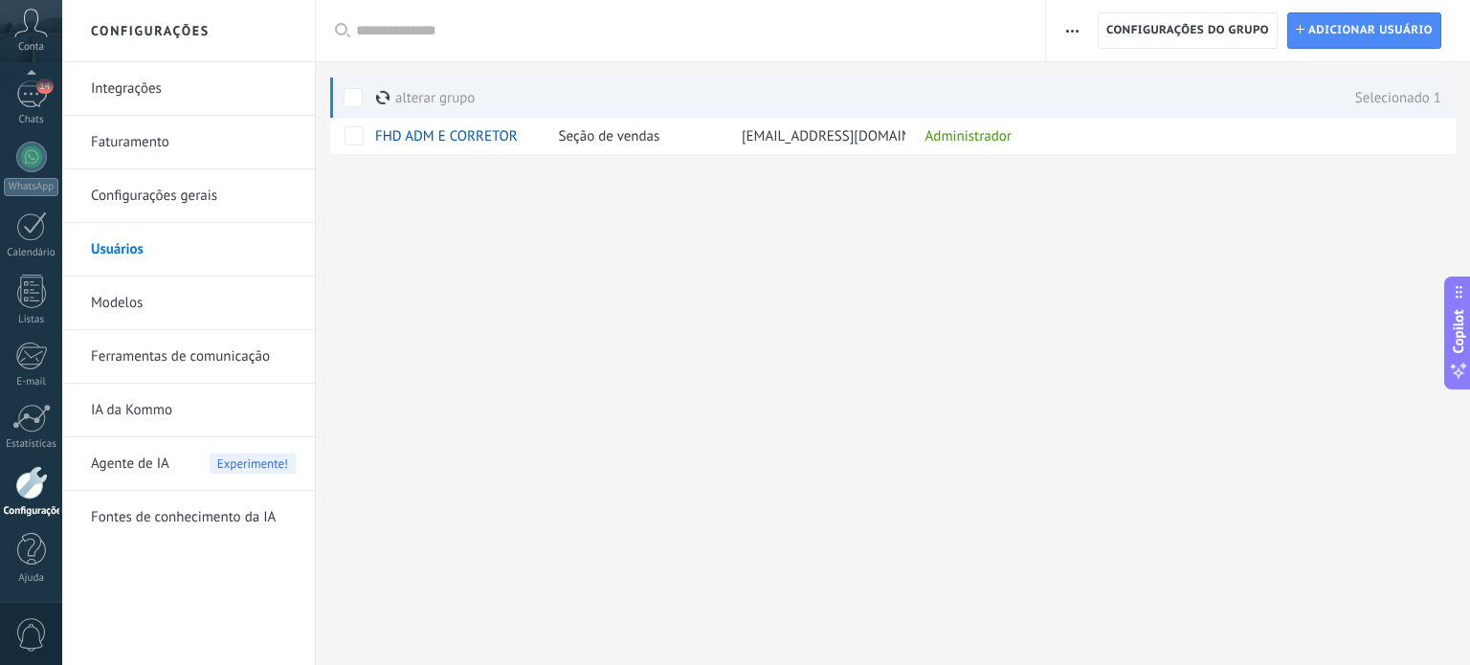
click at [1074, 24] on span "button" at bounding box center [1072, 30] width 12 height 36
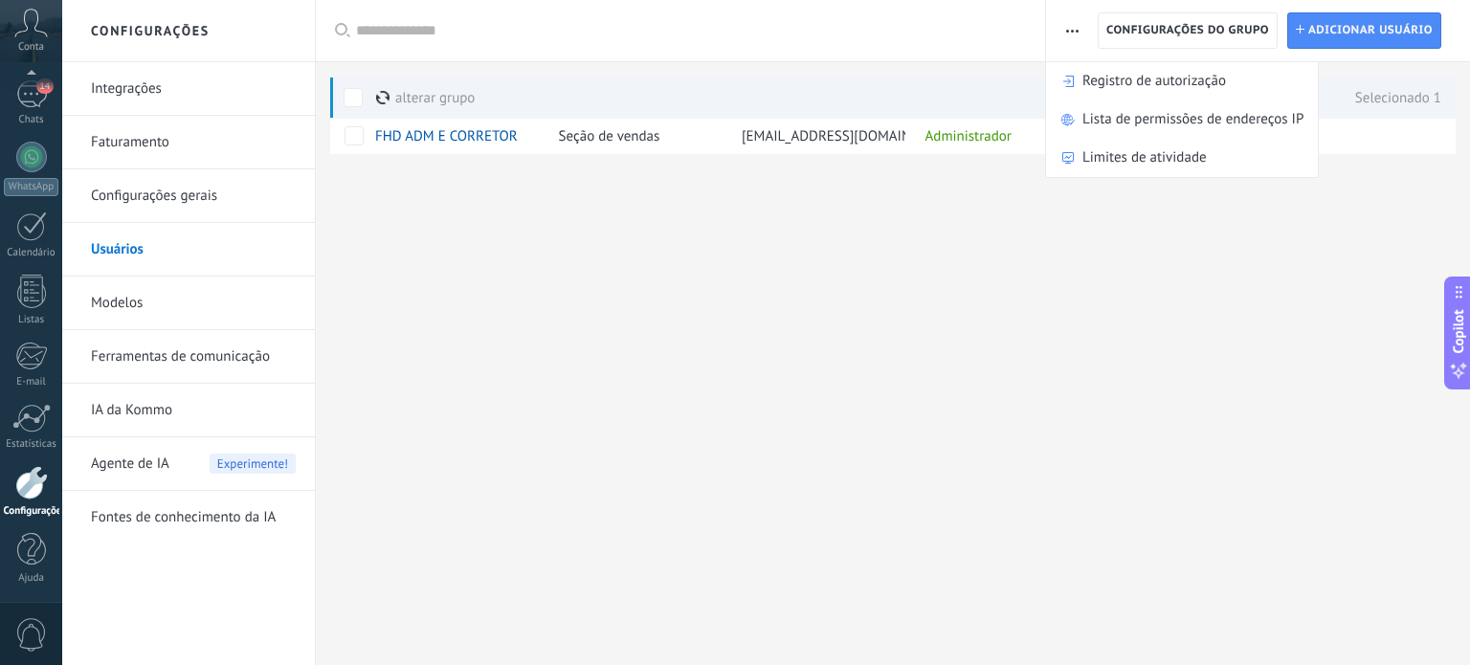
click at [1301, 317] on div "Configurações Integrações Faturamento Configurações gerais Usuários Modelos Fer…" at bounding box center [766, 332] width 1408 height 665
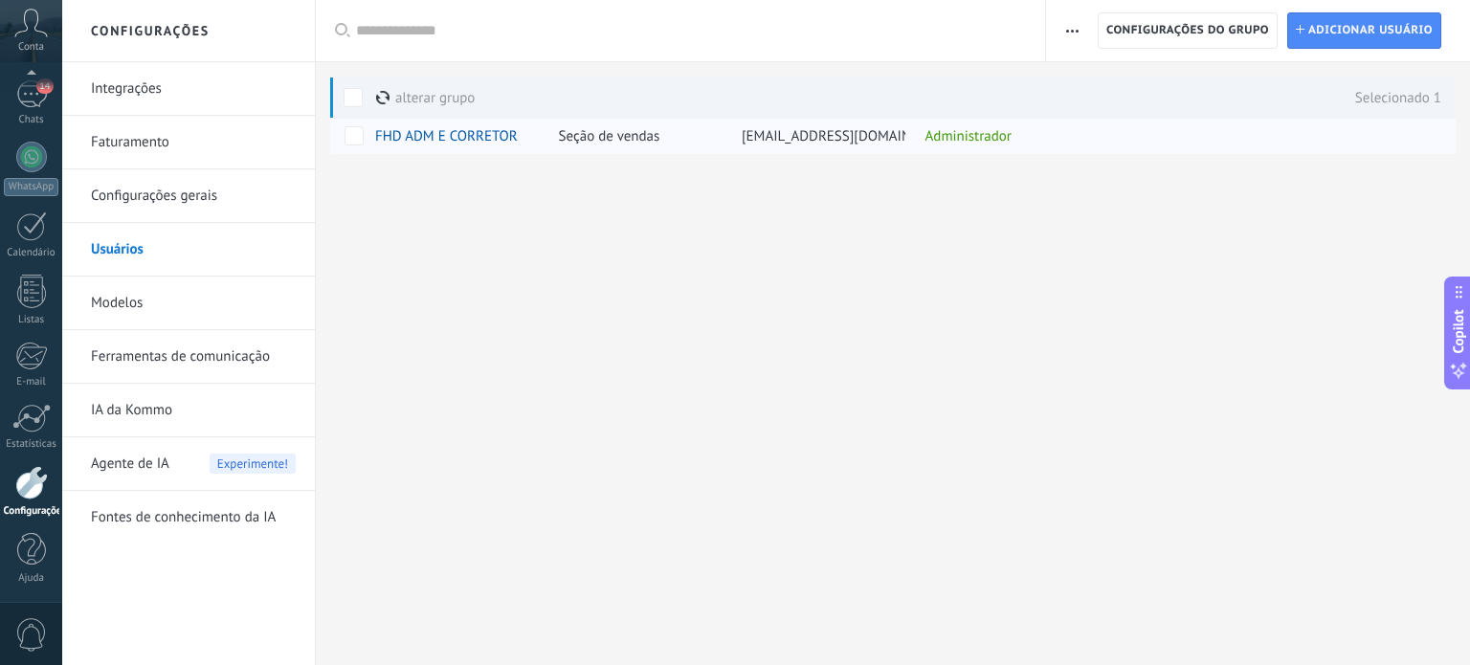
click at [493, 141] on span "FHD ADM E CORRETORA DE SEGUROS LTDA ME" at bounding box center [520, 136] width 291 height 18
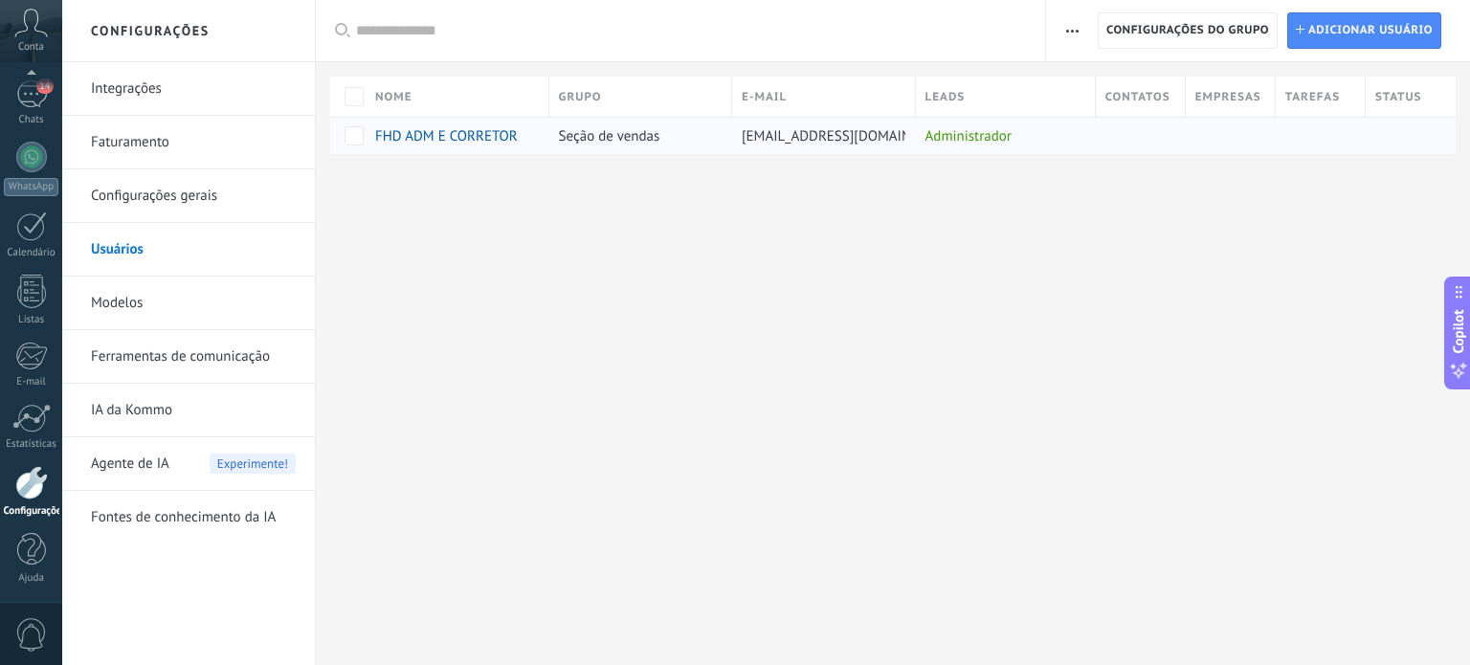
click at [494, 135] on span "FHD ADM E CORRETORA DE SEGUROS LTDA ME" at bounding box center [520, 136] width 291 height 18
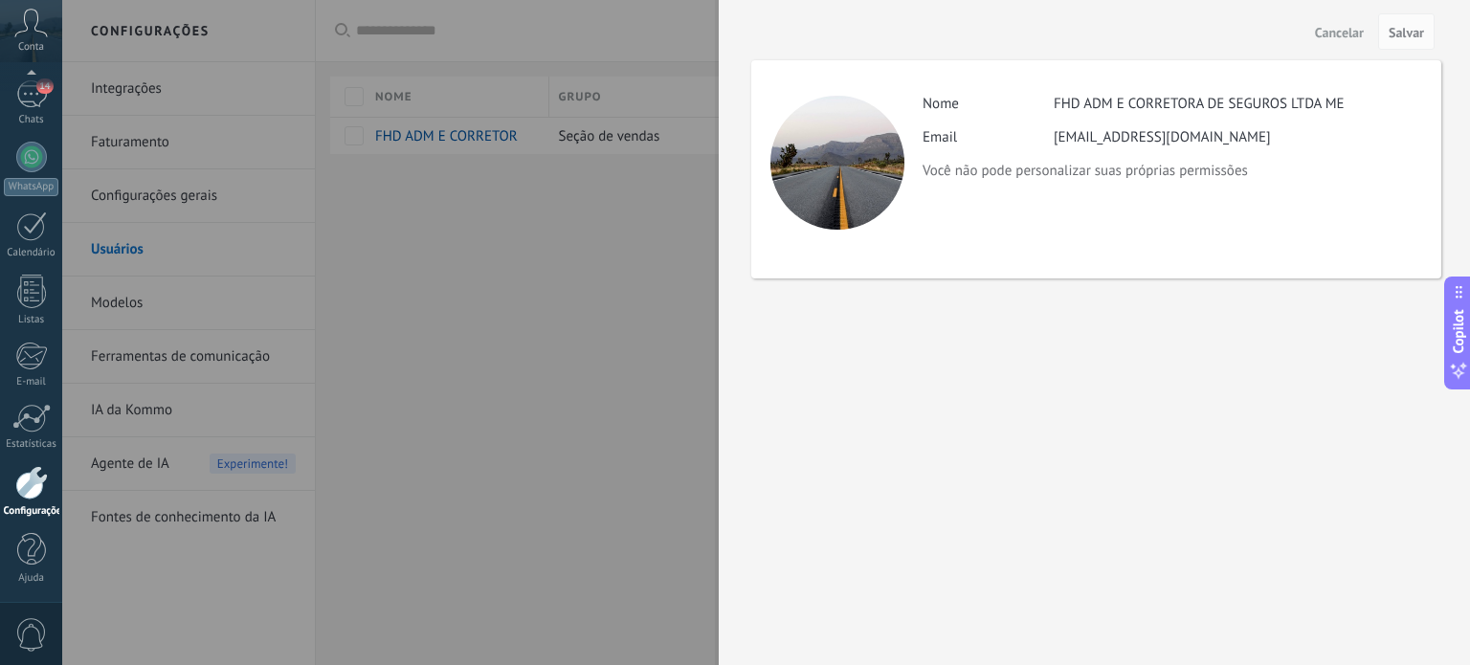
click at [1175, 382] on div "Cancelar Salvar Atividade Nome FHD ADM E CORRETORA DE SEGUROS LTDA ME Email [EM…" at bounding box center [1094, 332] width 751 height 665
click at [1351, 36] on span "Cancelar" at bounding box center [1339, 32] width 49 height 13
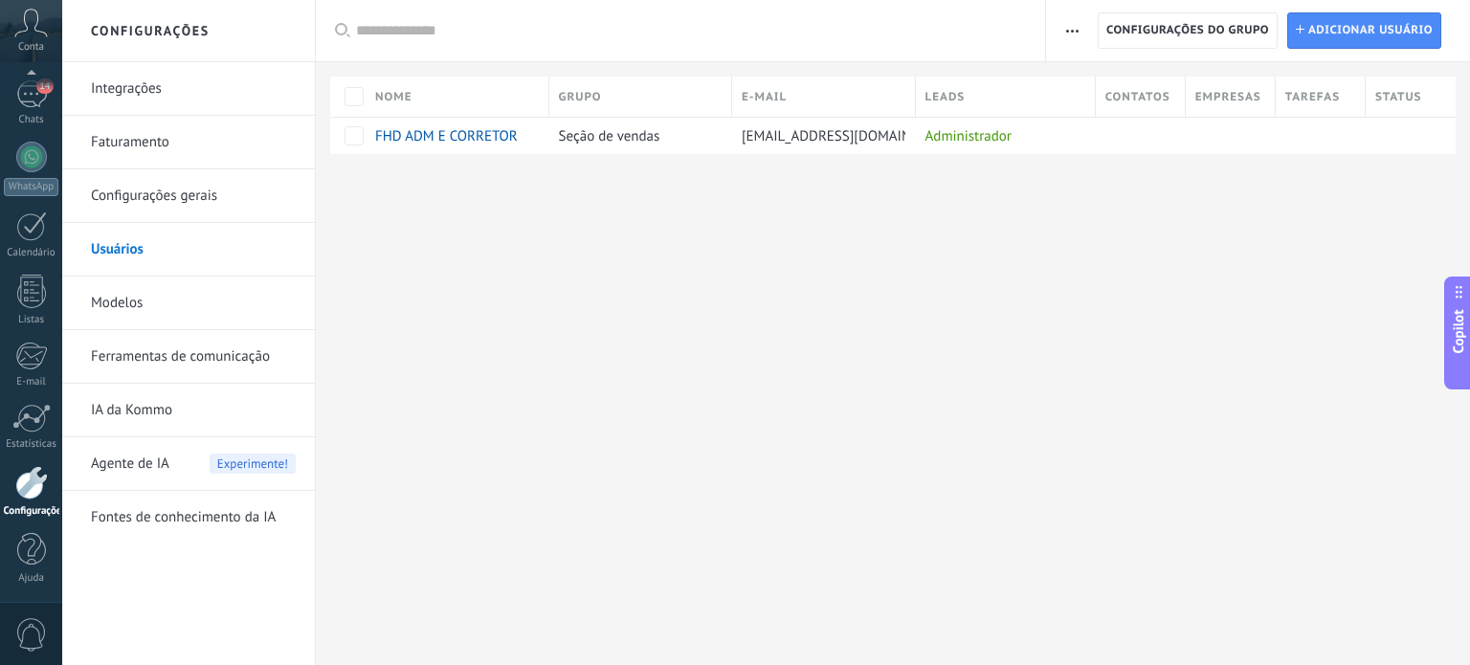
click at [787, 305] on div "Configurações Integrações Faturamento Configurações gerais Usuários Modelos Fer…" at bounding box center [766, 332] width 1408 height 665
click at [124, 248] on link "Usuários" at bounding box center [193, 250] width 205 height 54
click at [489, 135] on span "FHD ADM E CORRETORA DE SEGUROS LTDA ME" at bounding box center [520, 136] width 291 height 18
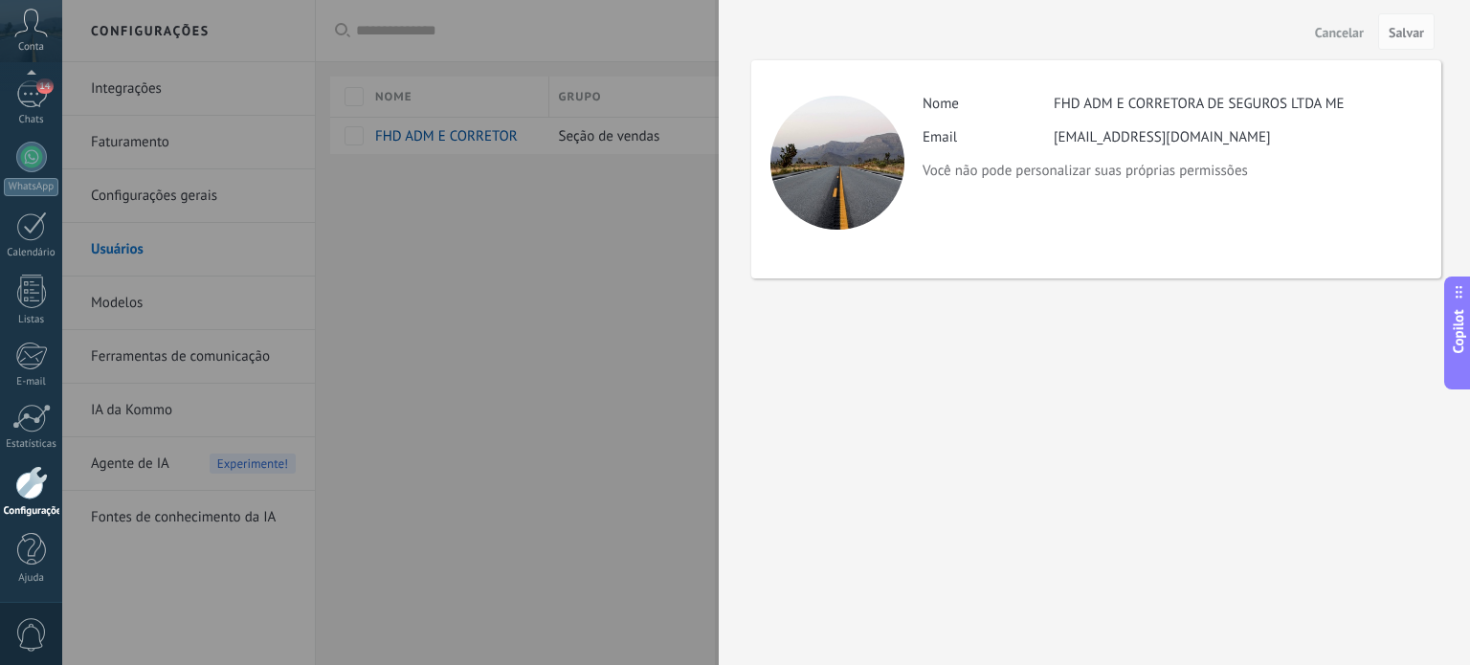
click at [1308, 180] on div "Atividade Nome FHD ADM E CORRETORA DE SEGUROS LTDA ME Email [EMAIL_ADDRESS][DOM…" at bounding box center [1096, 169] width 690 height 218
drag, startPoint x: 563, startPoint y: 356, endPoint x: 557, endPoint y: 400, distance: 44.4
click at [564, 356] on div at bounding box center [735, 332] width 1470 height 665
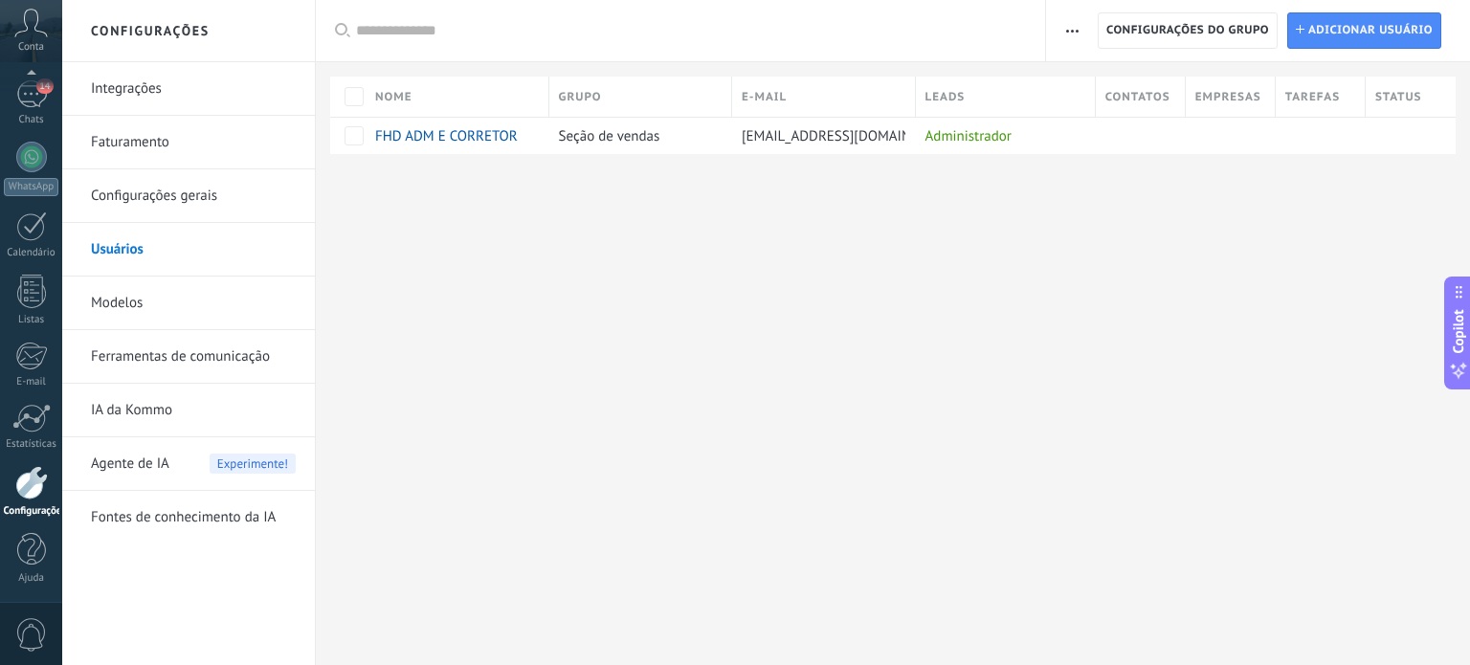
drag, startPoint x: 1126, startPoint y: 267, endPoint x: 1049, endPoint y: 192, distance: 107.6
click at [1126, 264] on div "Configurações Integrações Faturamento Configurações gerais Usuários Modelos Fer…" at bounding box center [766, 332] width 1408 height 665
click at [454, 131] on span "FHD ADM E CORRETORA DE SEGUROS LTDA ME" at bounding box center [520, 136] width 291 height 18
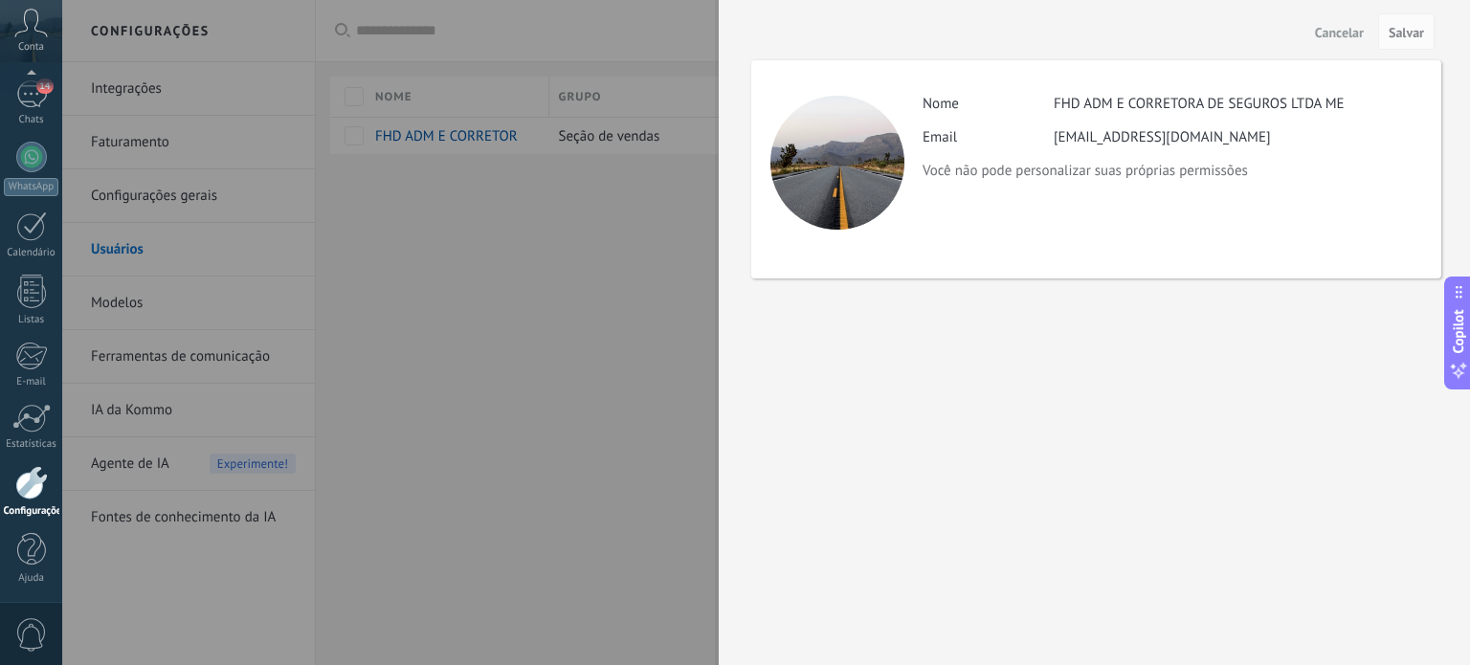
drag, startPoint x: 1153, startPoint y: 184, endPoint x: 1265, endPoint y: 123, distance: 127.1
click at [1166, 182] on div "Atividade Nome FHD ADM E CORRETORA DE SEGUROS LTDA ME Email [EMAIL_ADDRESS][DOM…" at bounding box center [1096, 169] width 690 height 218
click at [1336, 30] on span "Cancelar" at bounding box center [1339, 32] width 49 height 13
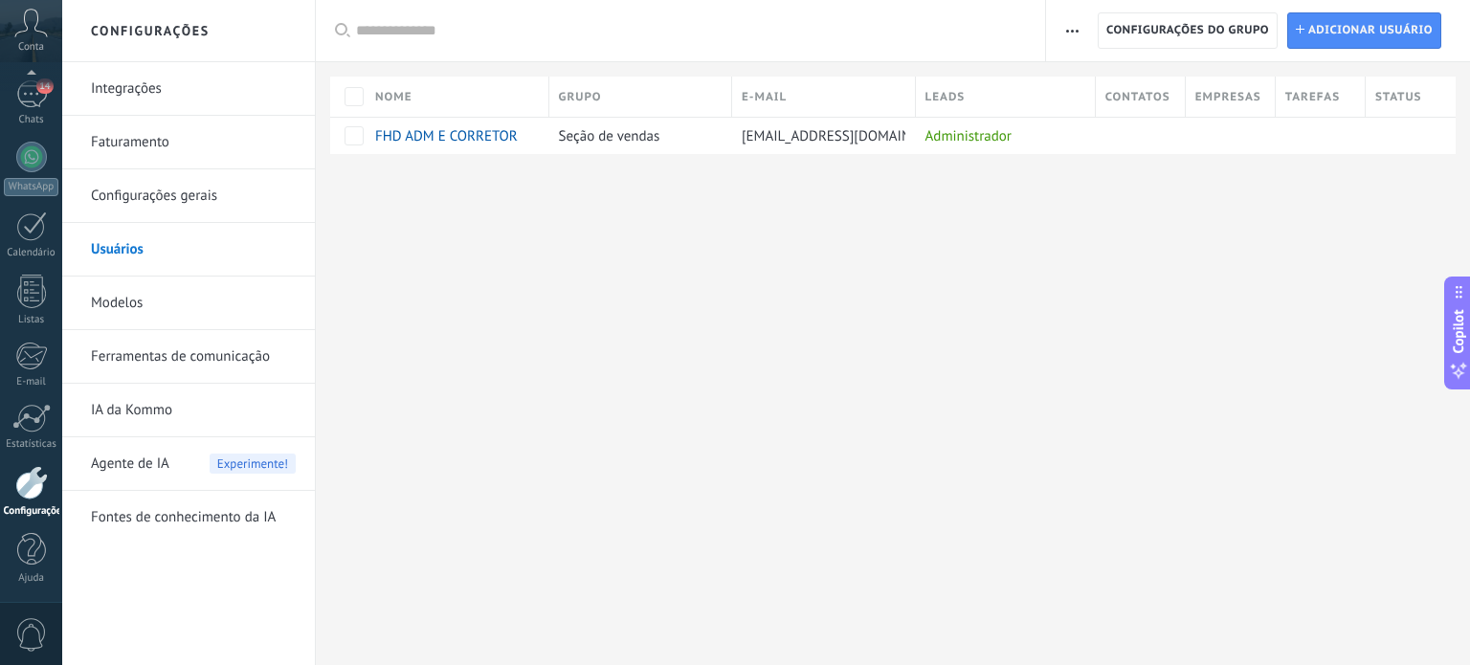
drag, startPoint x: 666, startPoint y: 335, endPoint x: 584, endPoint y: 309, distance: 86.2
click at [662, 335] on div "Configurações Integrações Faturamento Configurações gerais Usuários Modelos Fer…" at bounding box center [766, 332] width 1408 height 665
click at [122, 255] on link "Usuários" at bounding box center [193, 250] width 205 height 54
click at [1333, 32] on span "Adicionar usuário" at bounding box center [1370, 30] width 124 height 34
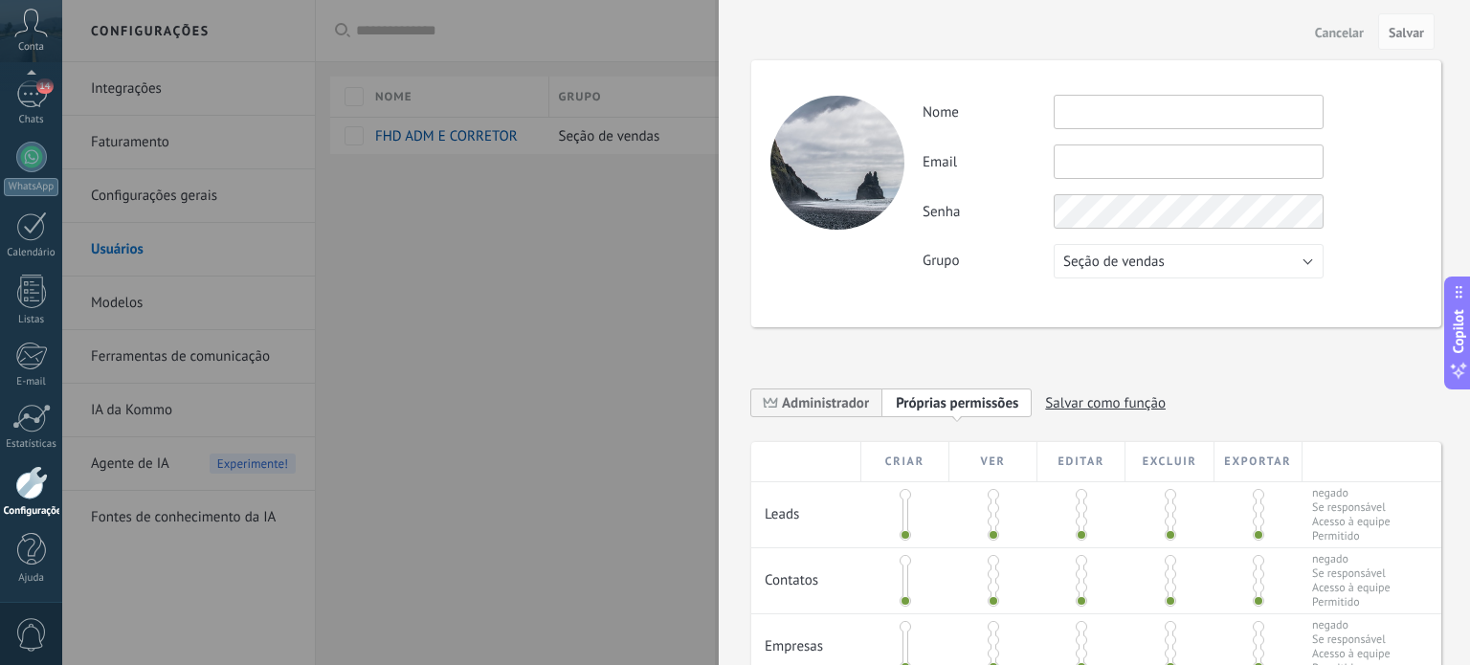
click at [1100, 112] on input "text" at bounding box center [1188, 112] width 270 height 34
type input "********"
click at [1123, 257] on span "Seção de vendas" at bounding box center [1113, 262] width 101 height 18
click at [945, 299] on div "Atividade Nome ******** Email Você não pode editar este email porque o usuário …" at bounding box center [1096, 193] width 690 height 267
click at [1129, 267] on span "Seção de vendas" at bounding box center [1113, 262] width 101 height 18
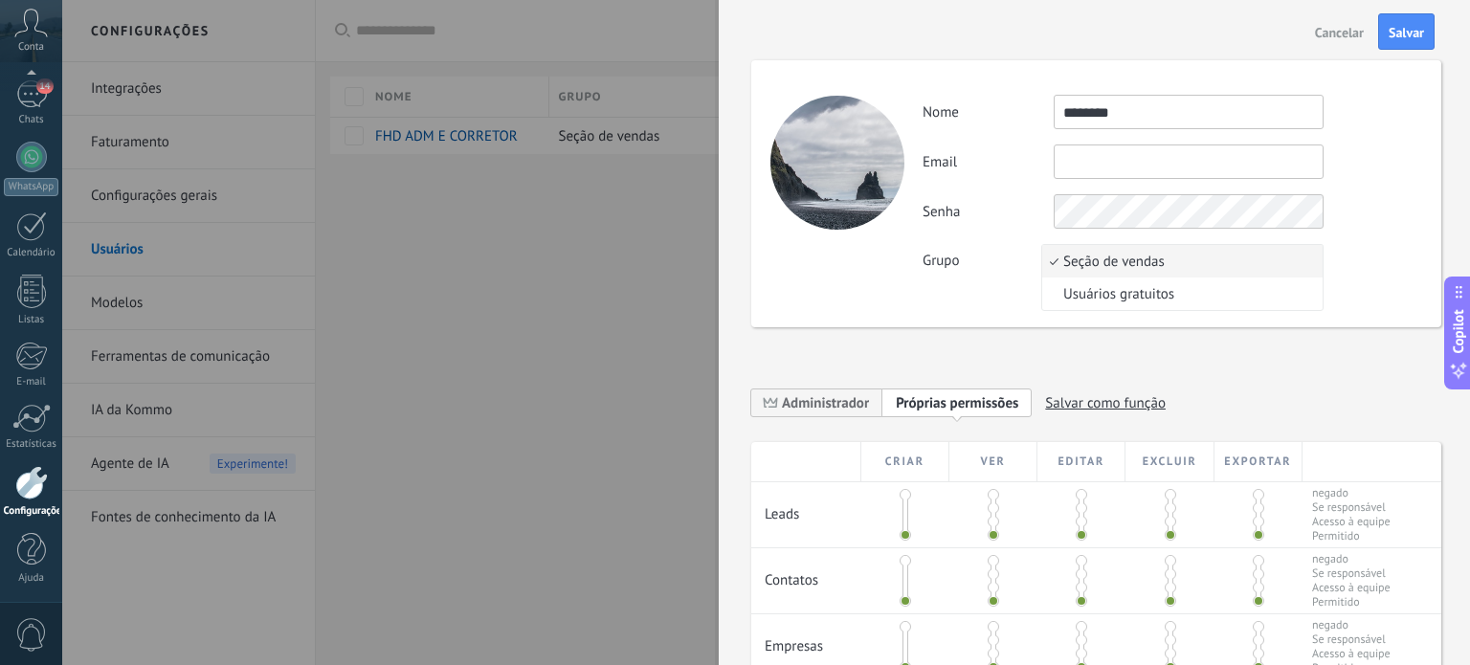
click at [1129, 267] on span "Seção de vendas" at bounding box center [1179, 262] width 275 height 18
click at [1087, 152] on input "text" at bounding box center [1188, 161] width 270 height 34
click at [328, 363] on div at bounding box center [735, 332] width 1470 height 665
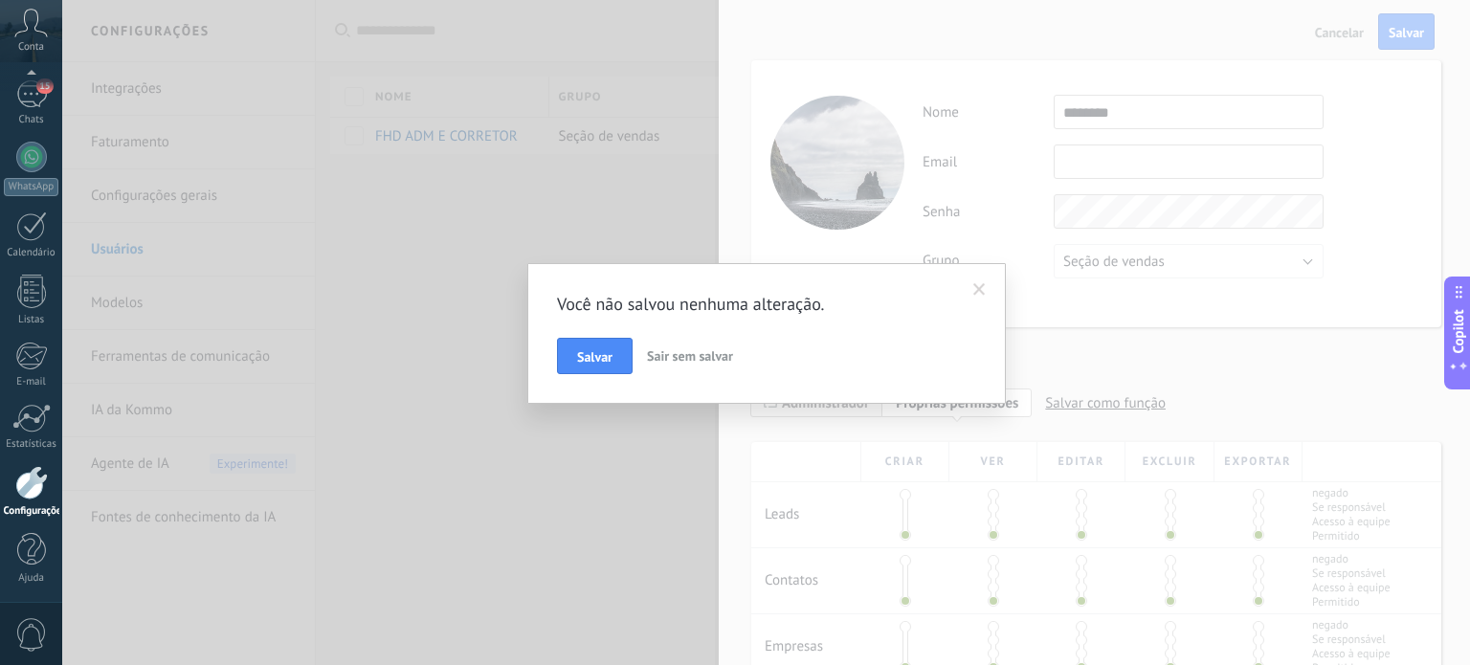
click at [691, 358] on span "Sair sem salvar" at bounding box center [690, 355] width 86 height 17
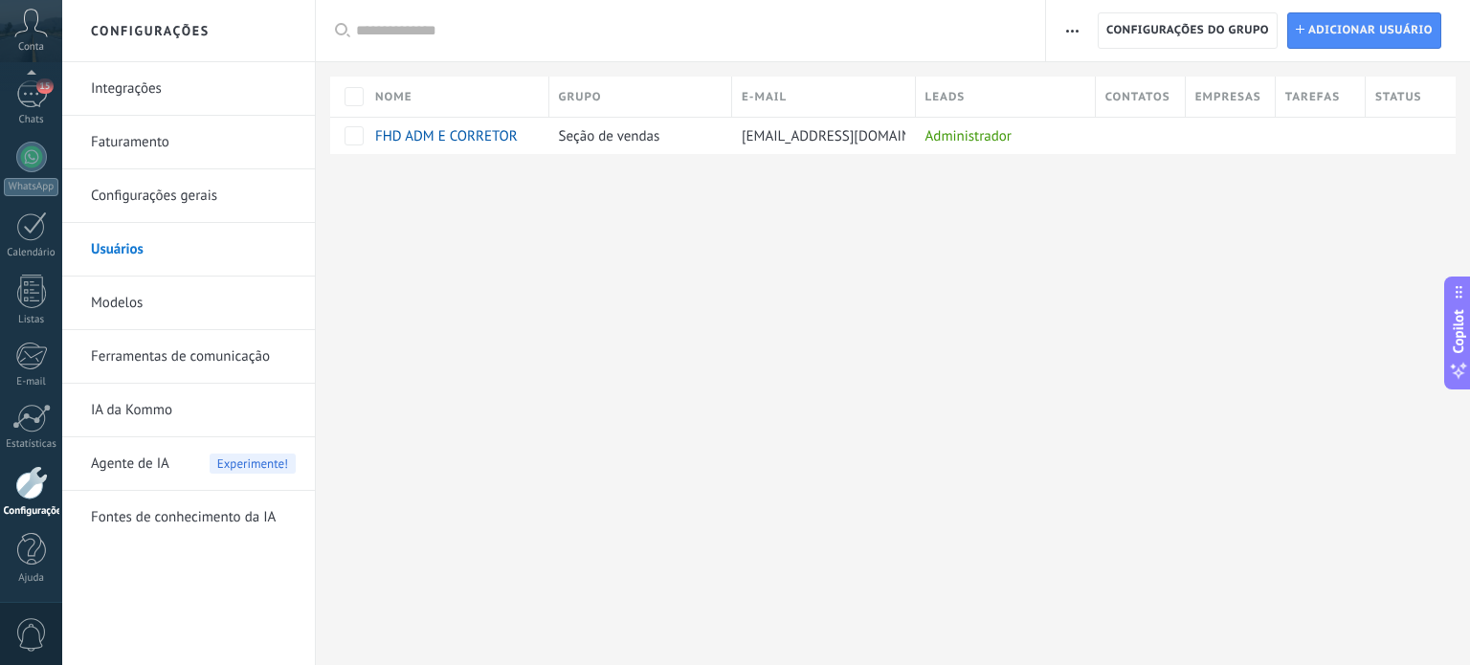
drag, startPoint x: 611, startPoint y: 329, endPoint x: 149, endPoint y: 161, distance: 491.9
click at [609, 329] on div "Configurações Integrações Faturamento Configurações gerais Usuários Modelos Fer…" at bounding box center [766, 332] width 1408 height 665
click at [31, 97] on div "15" at bounding box center [31, 94] width 31 height 28
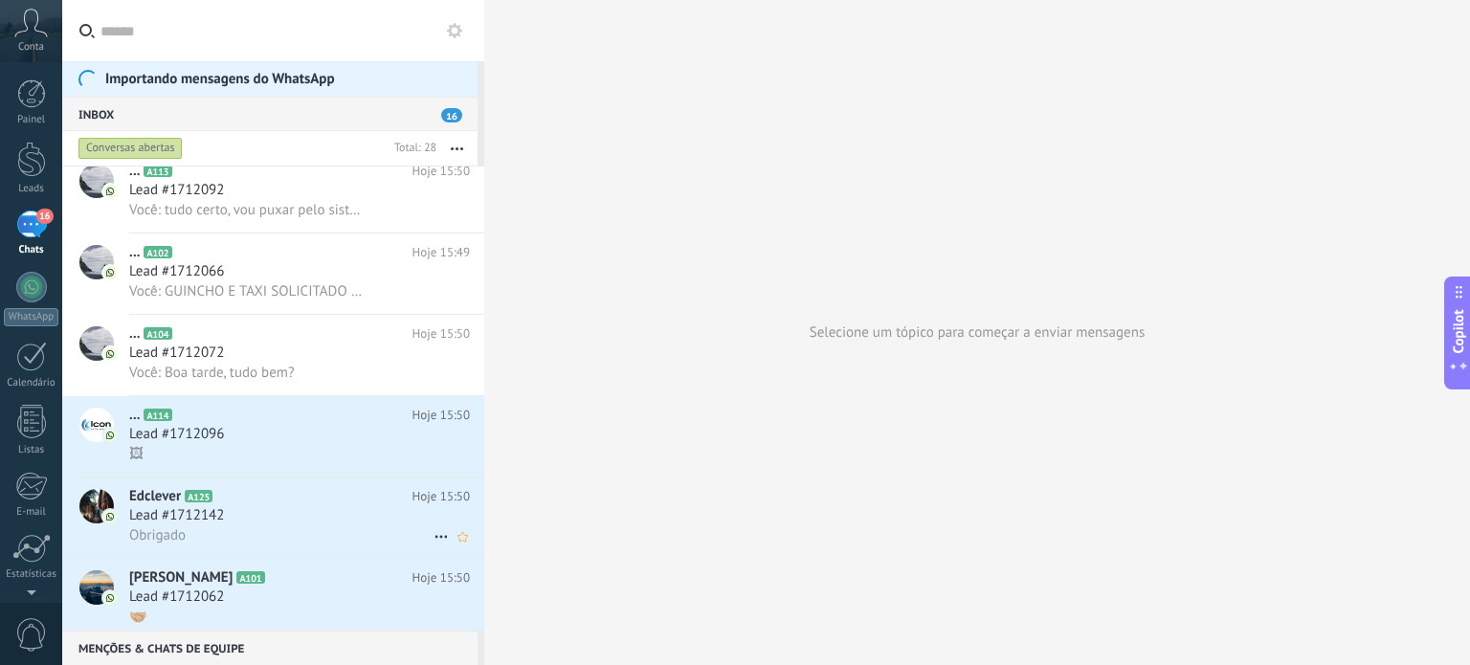
scroll to position [255, 0]
click at [299, 393] on div "... A104 Hoje 15:50 Lead #1712072 Você: Boa tarde, tudo bem?" at bounding box center [306, 358] width 355 height 80
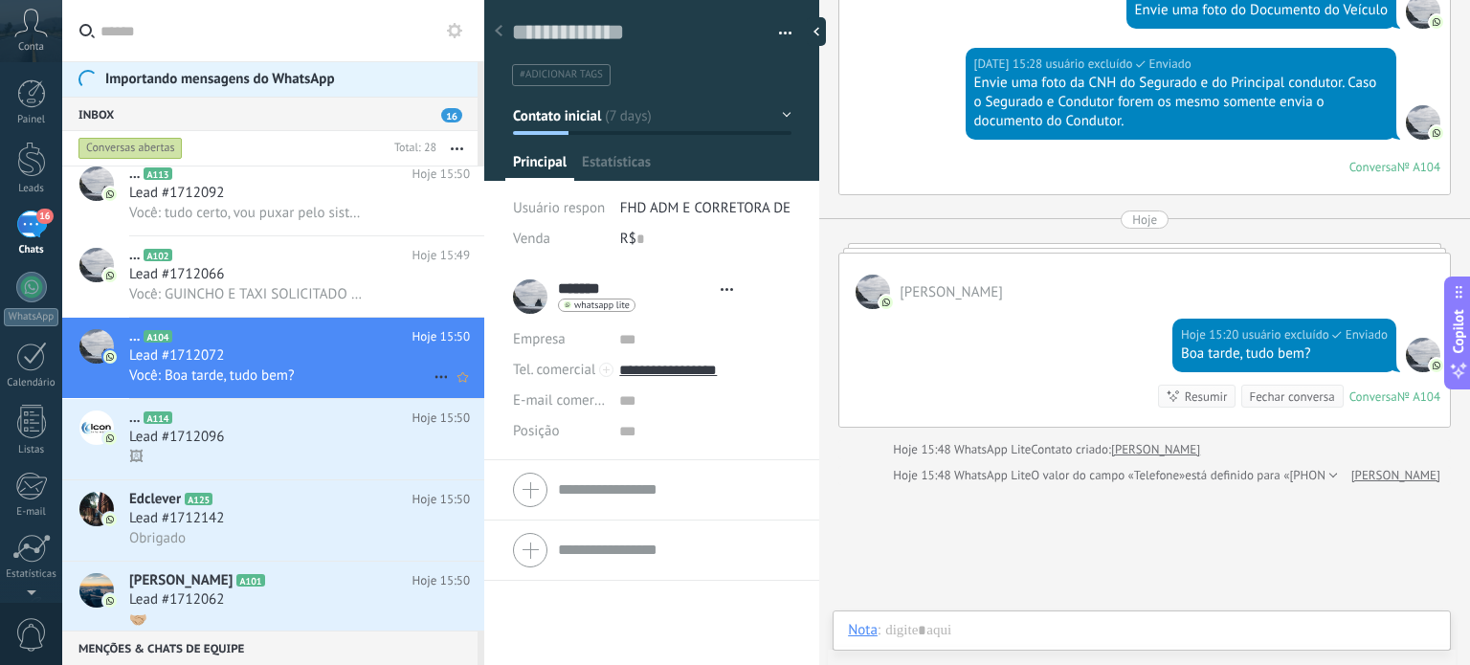
scroll to position [28, 0]
click at [33, 229] on div "16" at bounding box center [31, 225] width 31 height 28
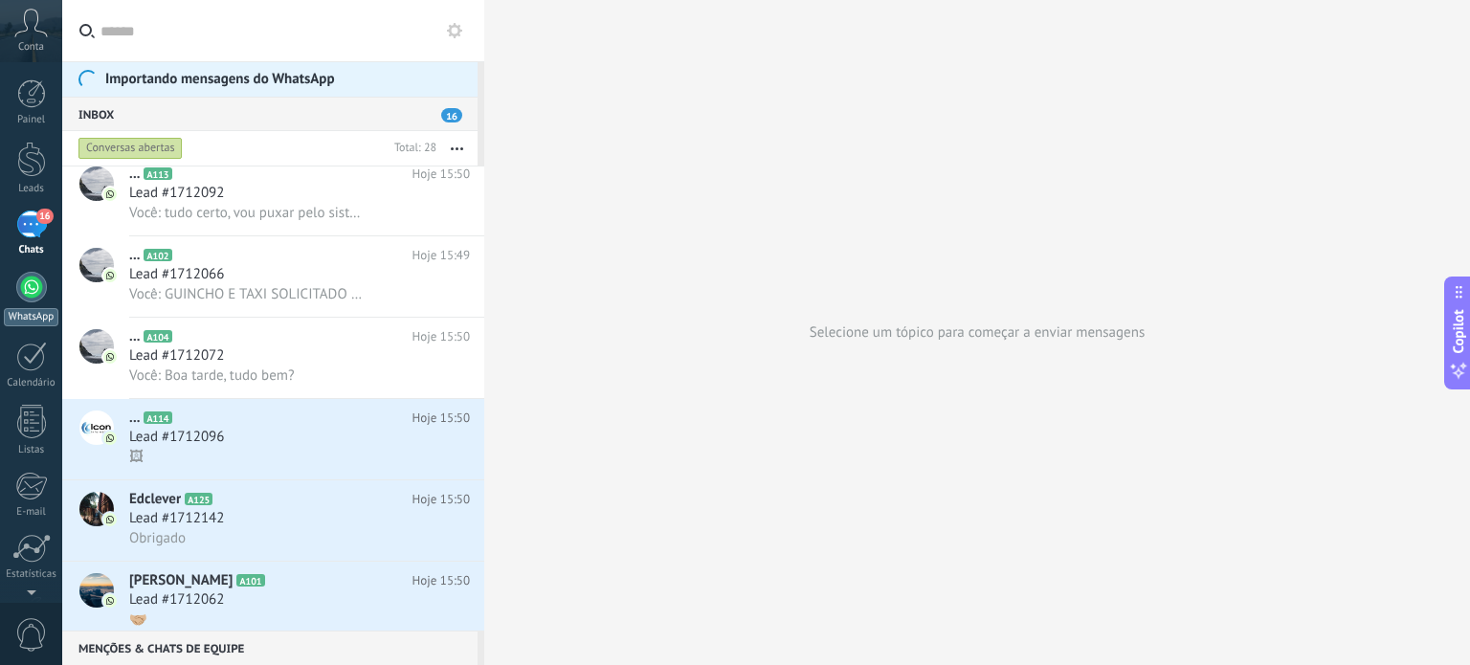
click at [40, 316] on div "WhatsApp" at bounding box center [31, 317] width 55 height 18
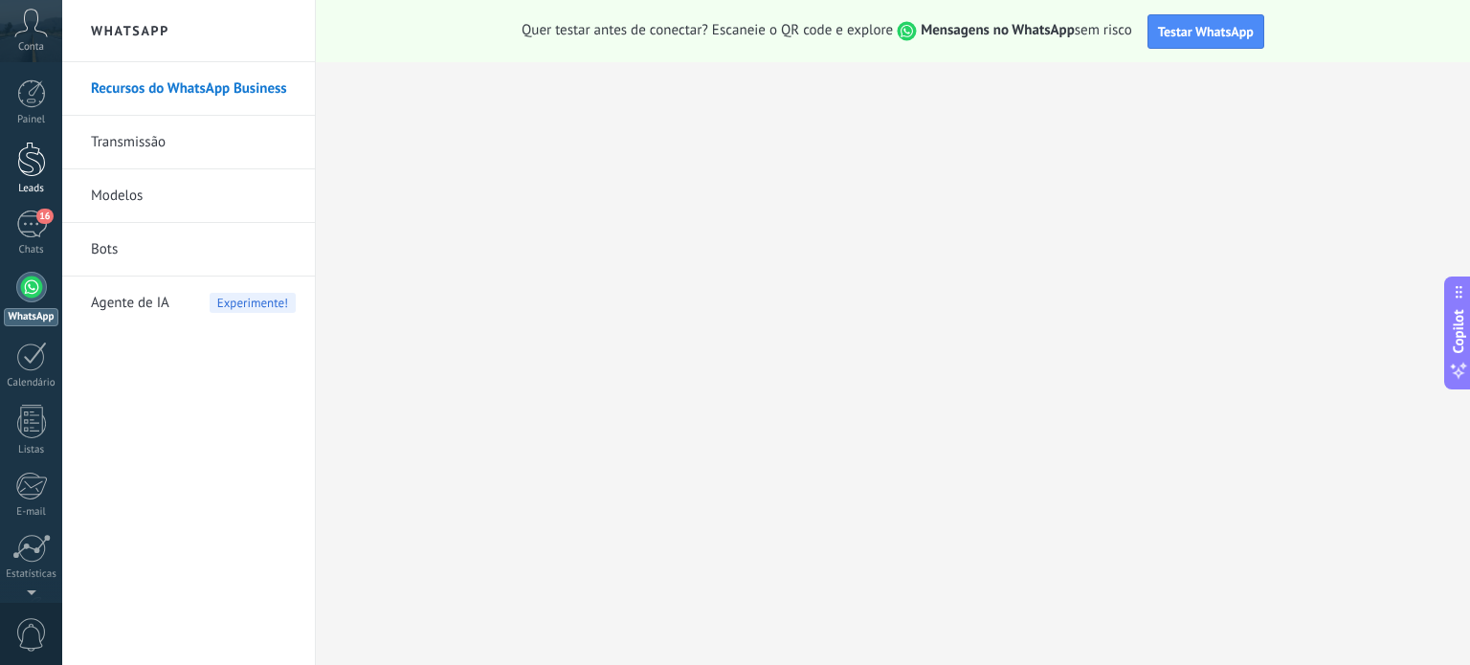
click at [38, 167] on div at bounding box center [31, 159] width 29 height 35
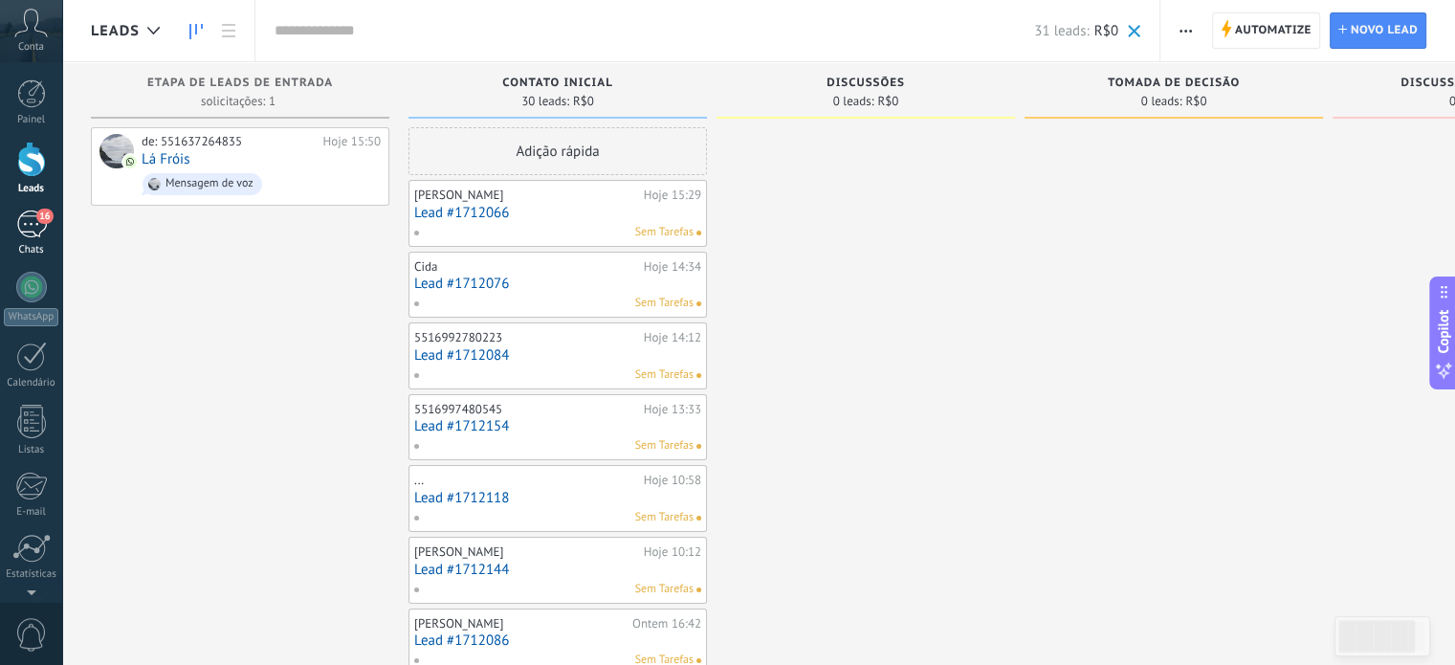
click at [38, 240] on link "16 Chats" at bounding box center [31, 234] width 62 height 46
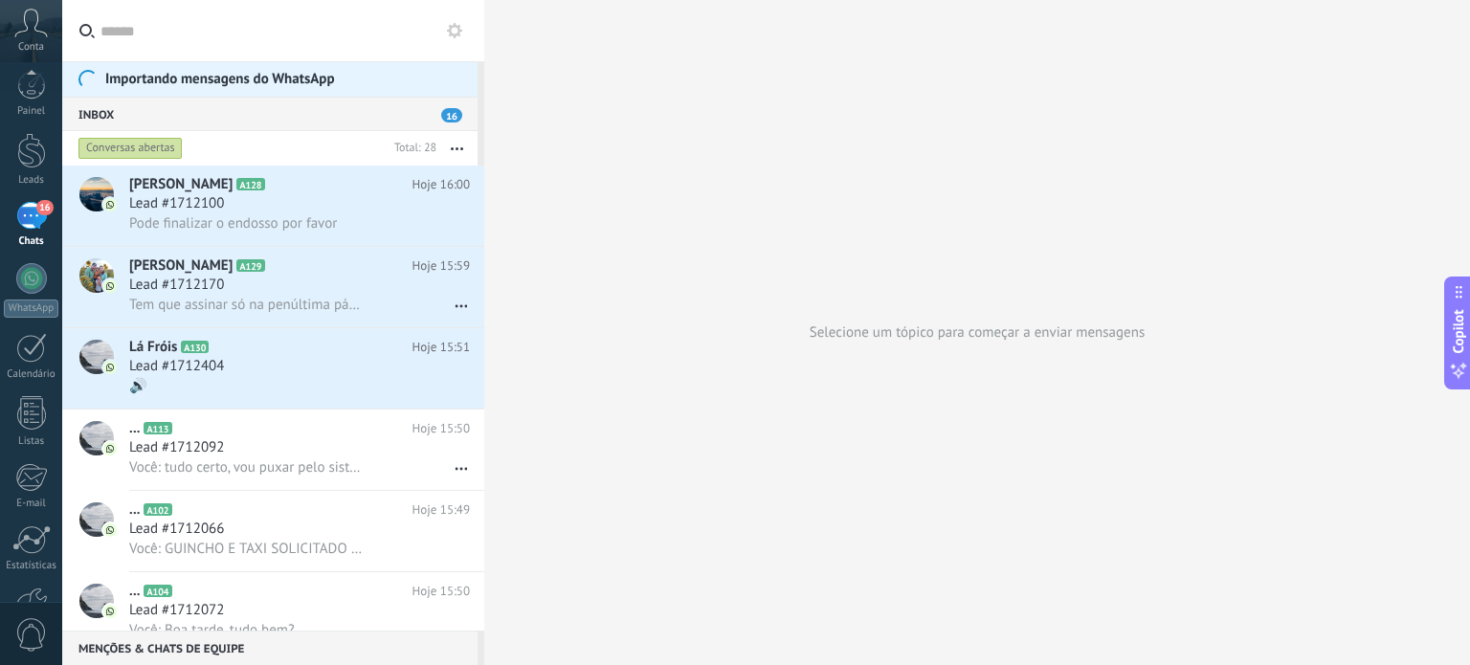
scroll to position [130, 0]
click at [23, 488] on div at bounding box center [31, 482] width 33 height 33
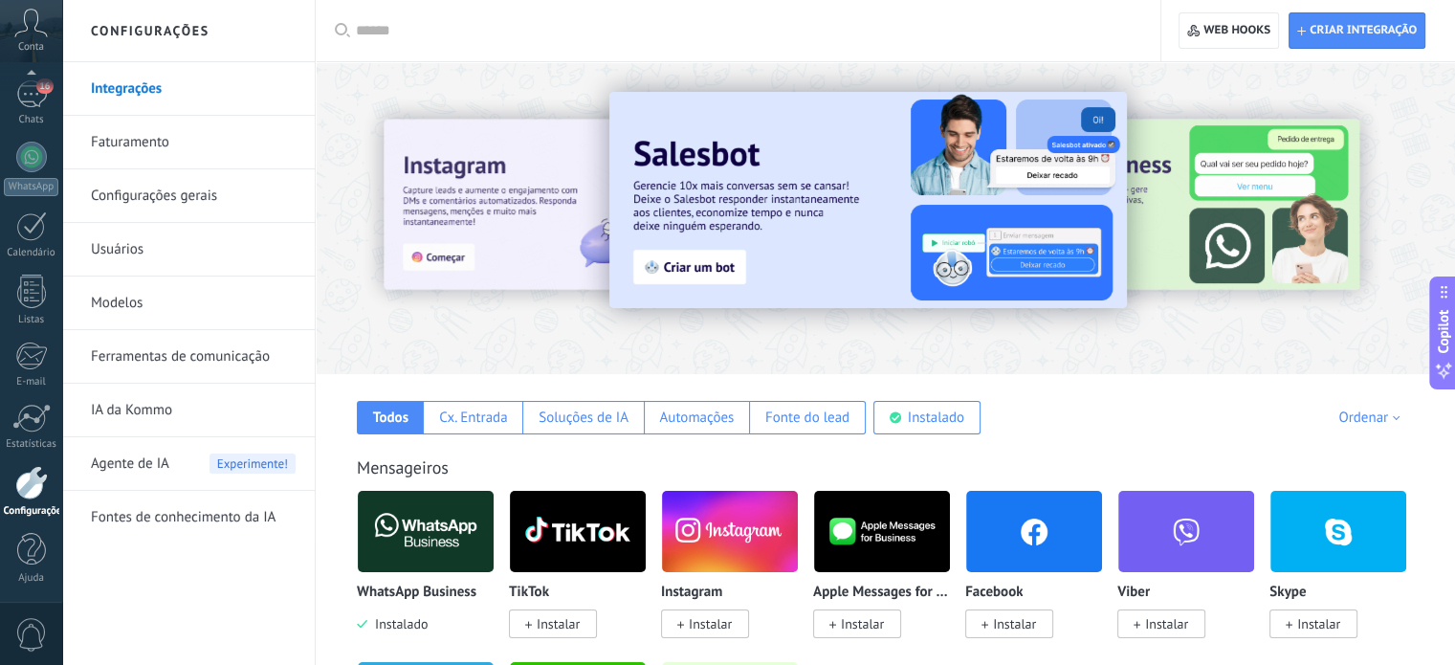
click at [142, 255] on link "Usuários" at bounding box center [193, 250] width 205 height 54
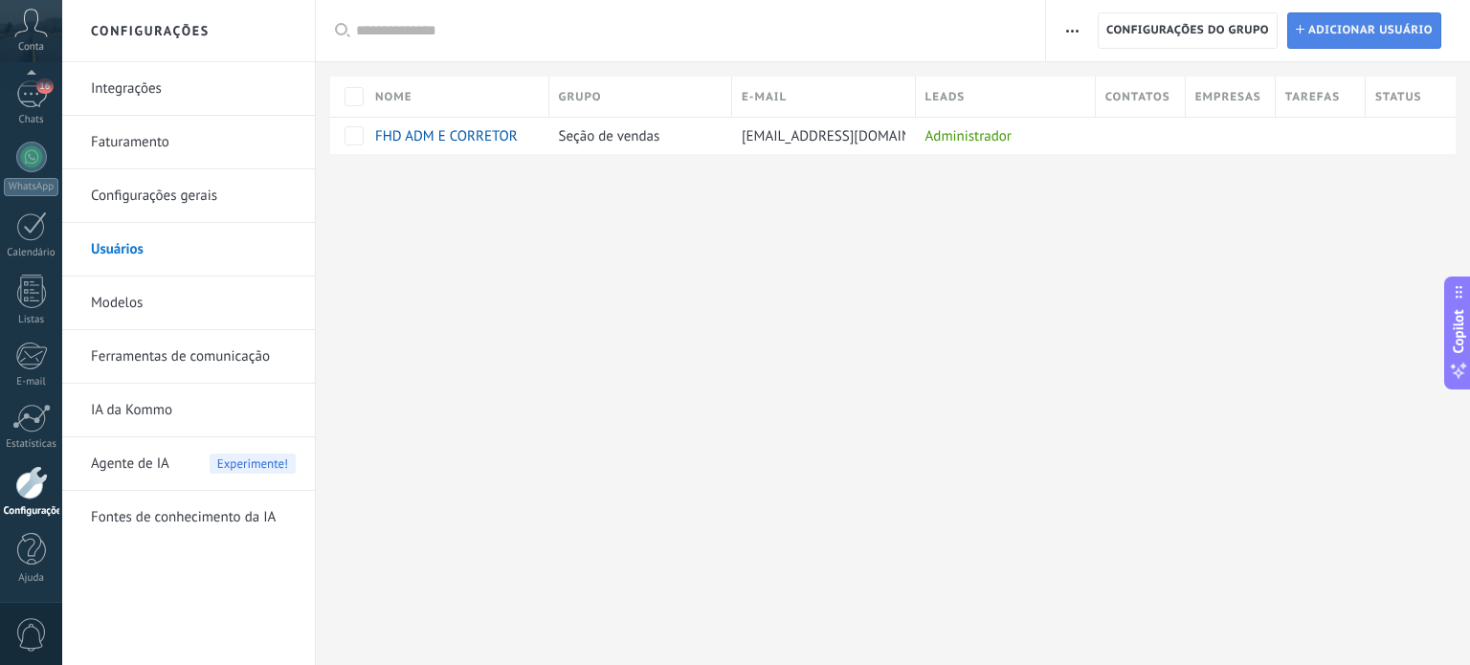
click at [1351, 35] on span "Adicionar usuário" at bounding box center [1370, 30] width 124 height 34
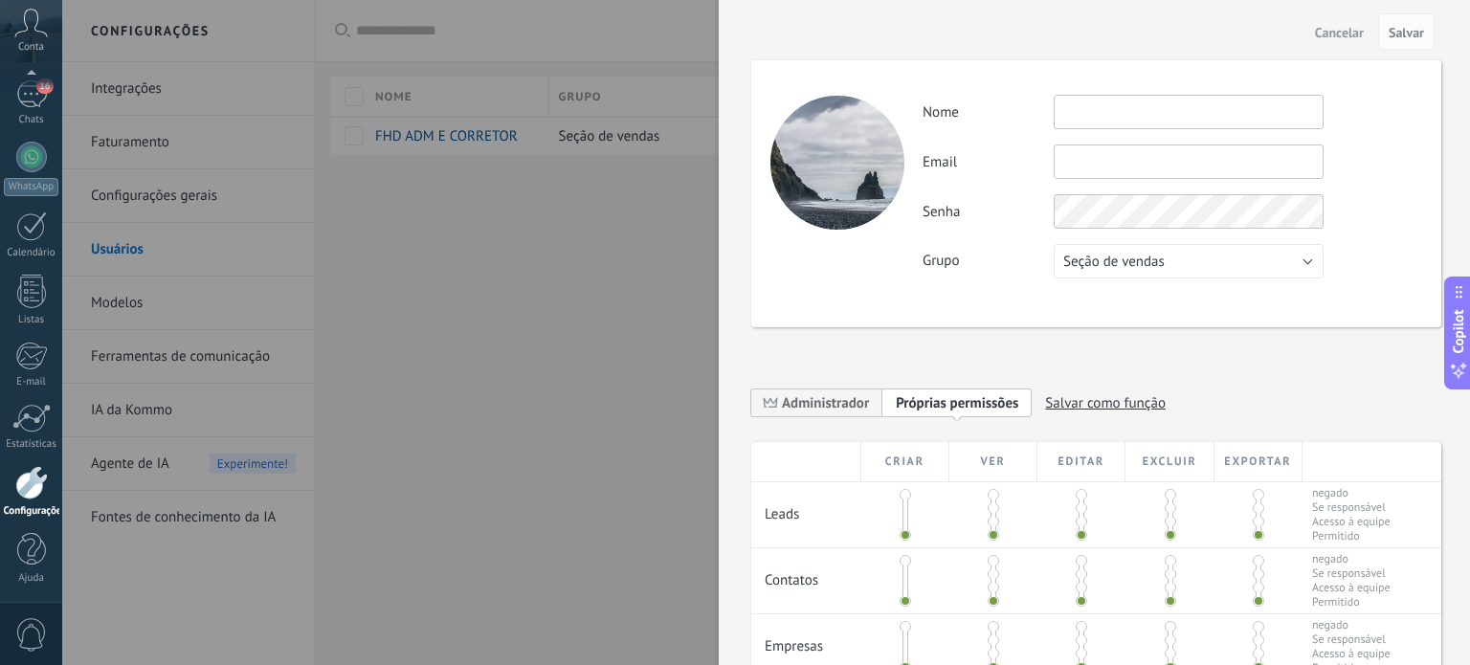
click at [1124, 114] on input "text" at bounding box center [1188, 112] width 270 height 34
type input "********"
click at [905, 236] on div "Atividade Nome ******** Email Você não pode editar este email porque o usuário …" at bounding box center [1096, 193] width 690 height 267
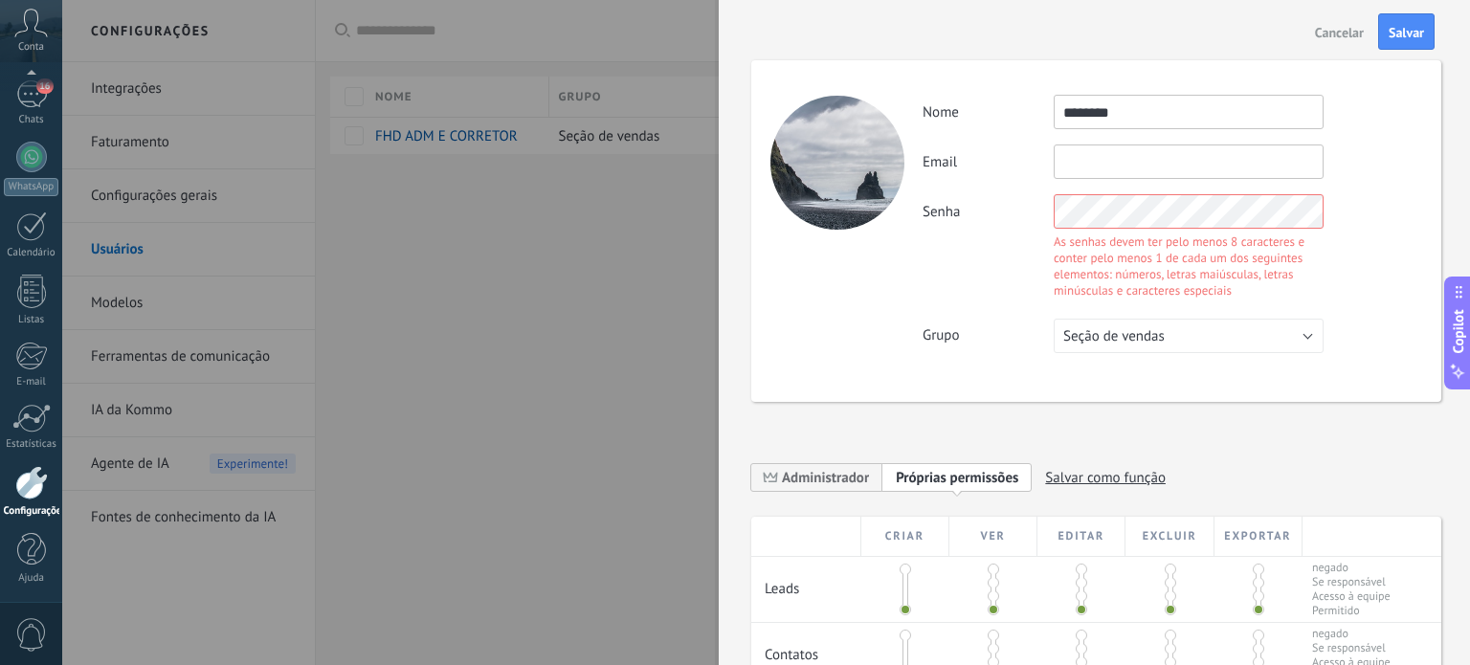
click at [1164, 189] on div "Atividade Nome ******** Email Você não pode editar este email porque o usuário …" at bounding box center [1171, 224] width 499 height 258
click at [913, 243] on div "Atividade Nome ******** Email Você não pode editar este email porque o usuário …" at bounding box center [1096, 231] width 690 height 342
click at [938, 308] on div "Atividade Nome ******** Email Você não pode editar este email porque o usuário …" at bounding box center [1171, 224] width 499 height 258
click at [1338, 179] on div "Atividade Nome ******** Email Você não pode editar este email porque o usuário …" at bounding box center [1171, 224] width 499 height 258
click at [984, 223] on div "Senha As senhas devem ter pelo menos 8 caracteres e conter pelo menos 1 de cada…" at bounding box center [1171, 248] width 499 height 109
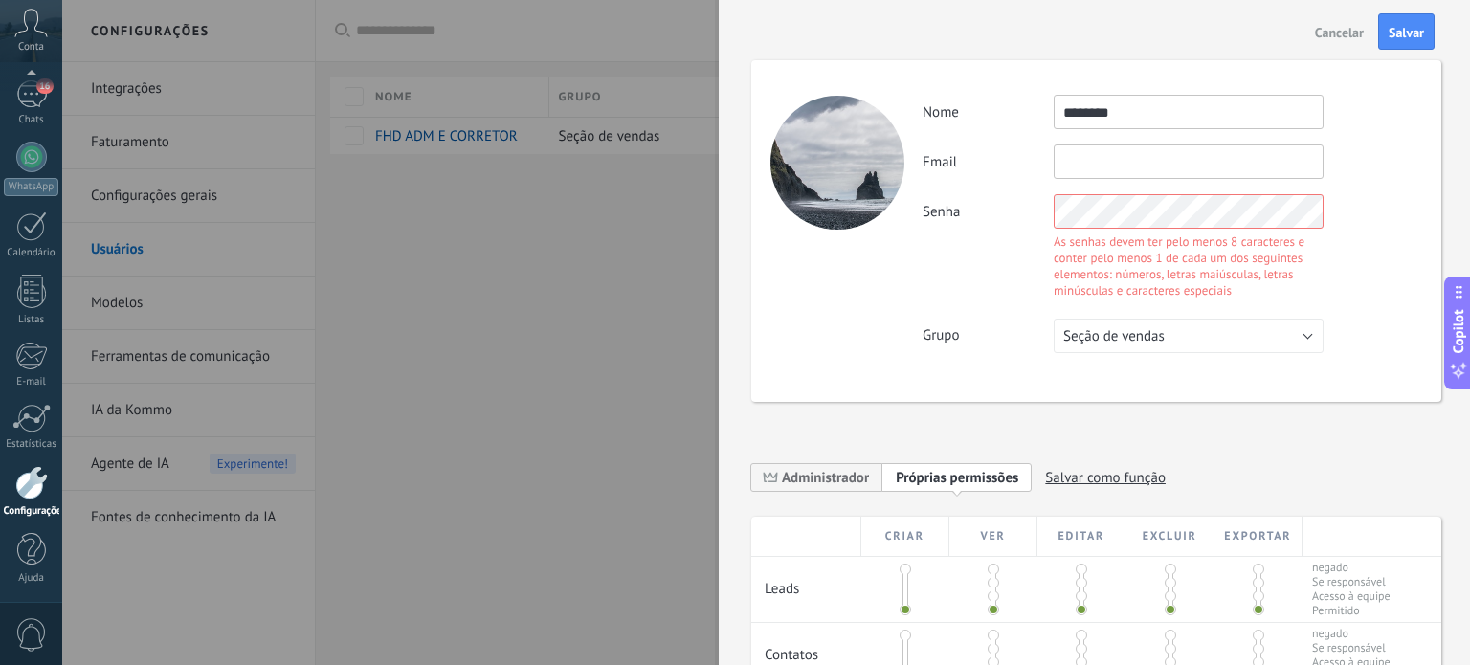
click at [949, 279] on div "Senha As senhas devem ter pelo menos 8 caracteres e conter pelo menos 1 de cada…" at bounding box center [1171, 248] width 499 height 109
click at [854, 220] on div "Atividade Nome ******** Email Você não pode editar este email porque o usuário …" at bounding box center [1096, 231] width 690 height 342
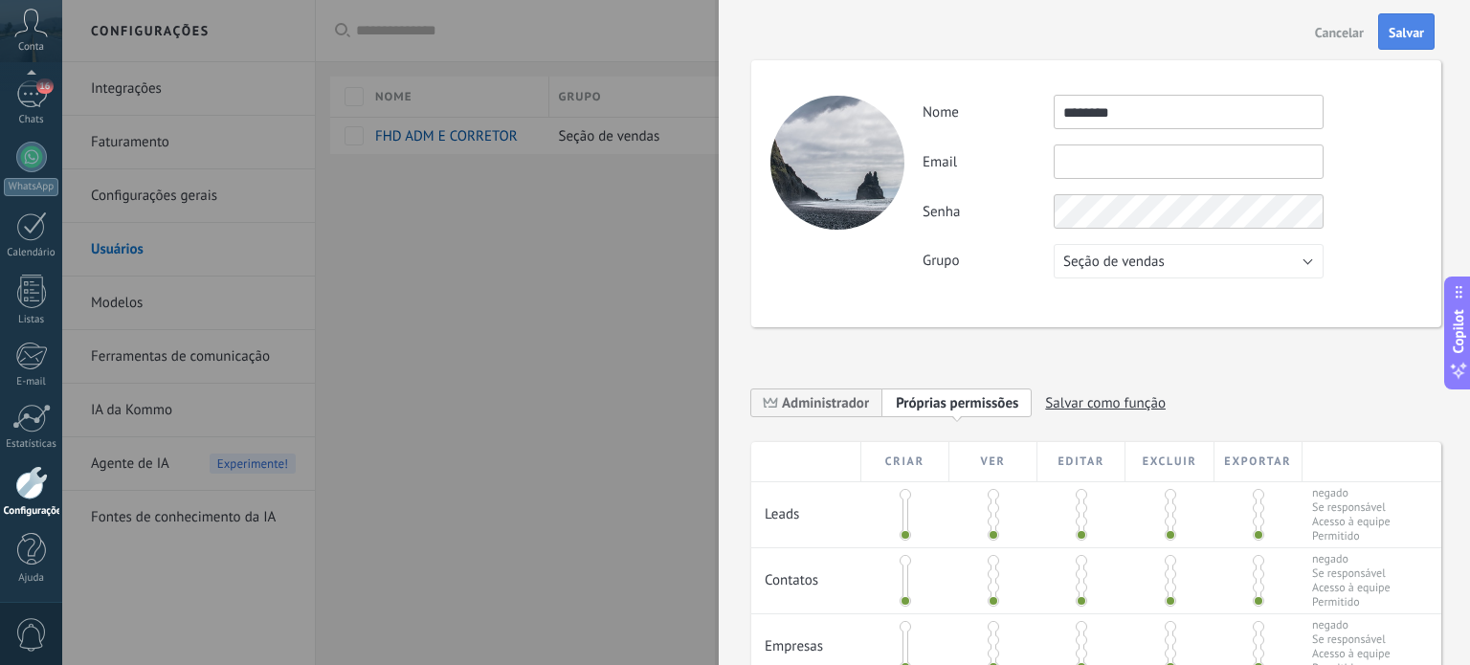
click at [1412, 36] on span "Salvar" at bounding box center [1405, 32] width 35 height 13
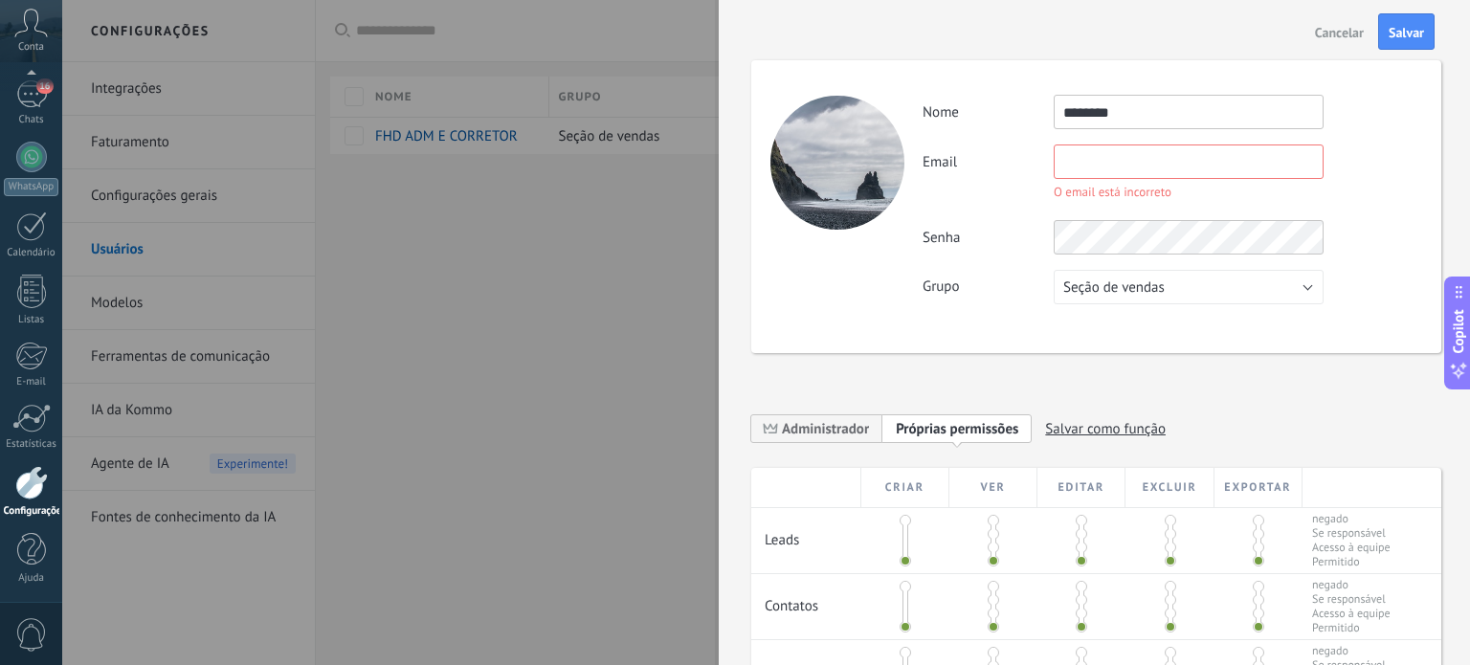
click at [1149, 160] on input "text" at bounding box center [1188, 161] width 270 height 34
click at [1431, 30] on div "Cancelar Salvar" at bounding box center [1094, 31] width 751 height 63
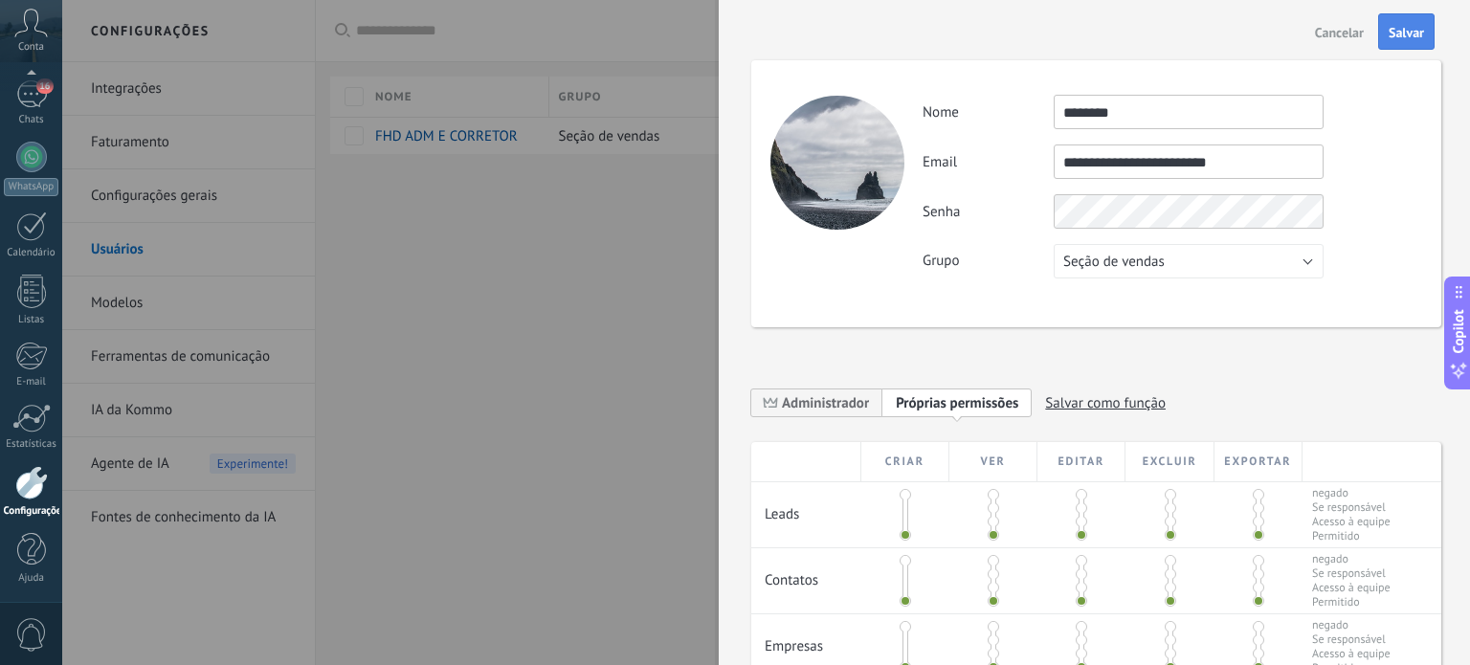
click at [1408, 34] on span "Salvar" at bounding box center [1405, 32] width 35 height 13
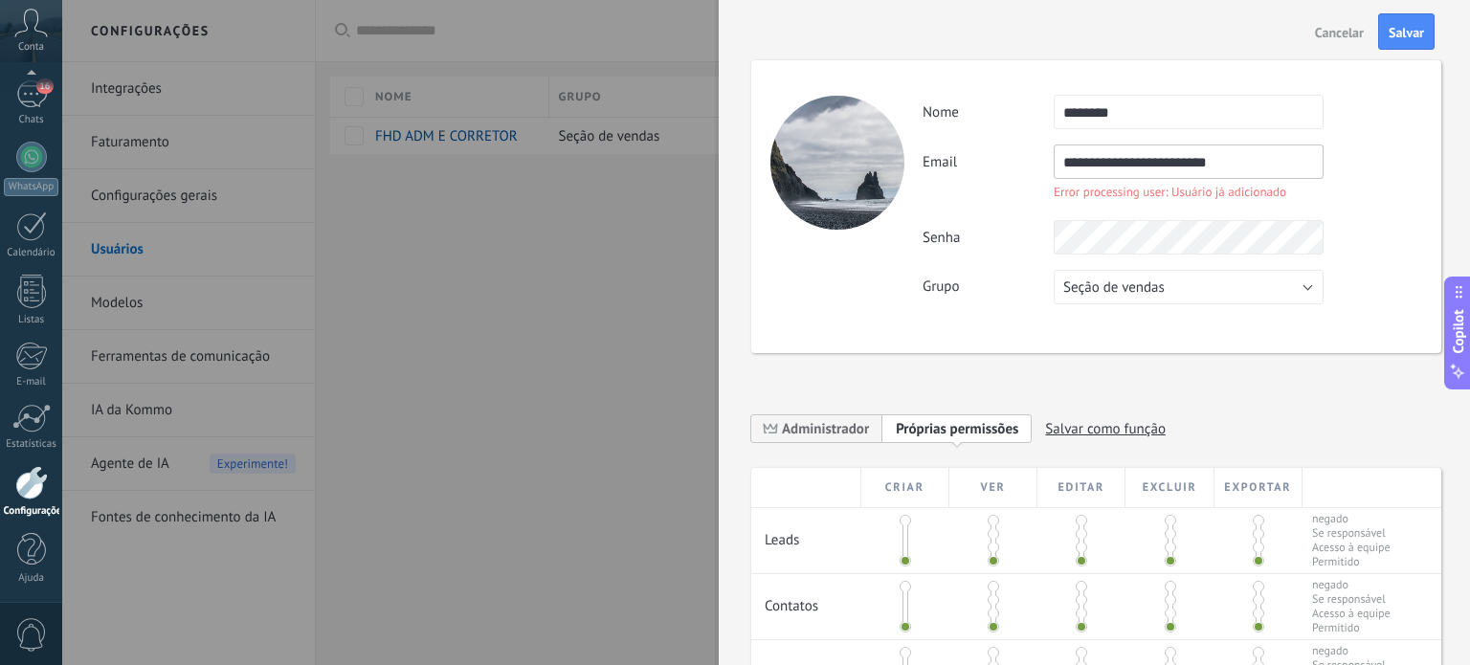
drag, startPoint x: 1255, startPoint y: 164, endPoint x: 990, endPoint y: 176, distance: 265.3
click at [990, 176] on div "**********" at bounding box center [1171, 174] width 499 height 60
click at [1103, 160] on input "**********" at bounding box center [1188, 161] width 270 height 34
type input "**********"
click at [1404, 30] on span "Salvar" at bounding box center [1405, 32] width 35 height 13
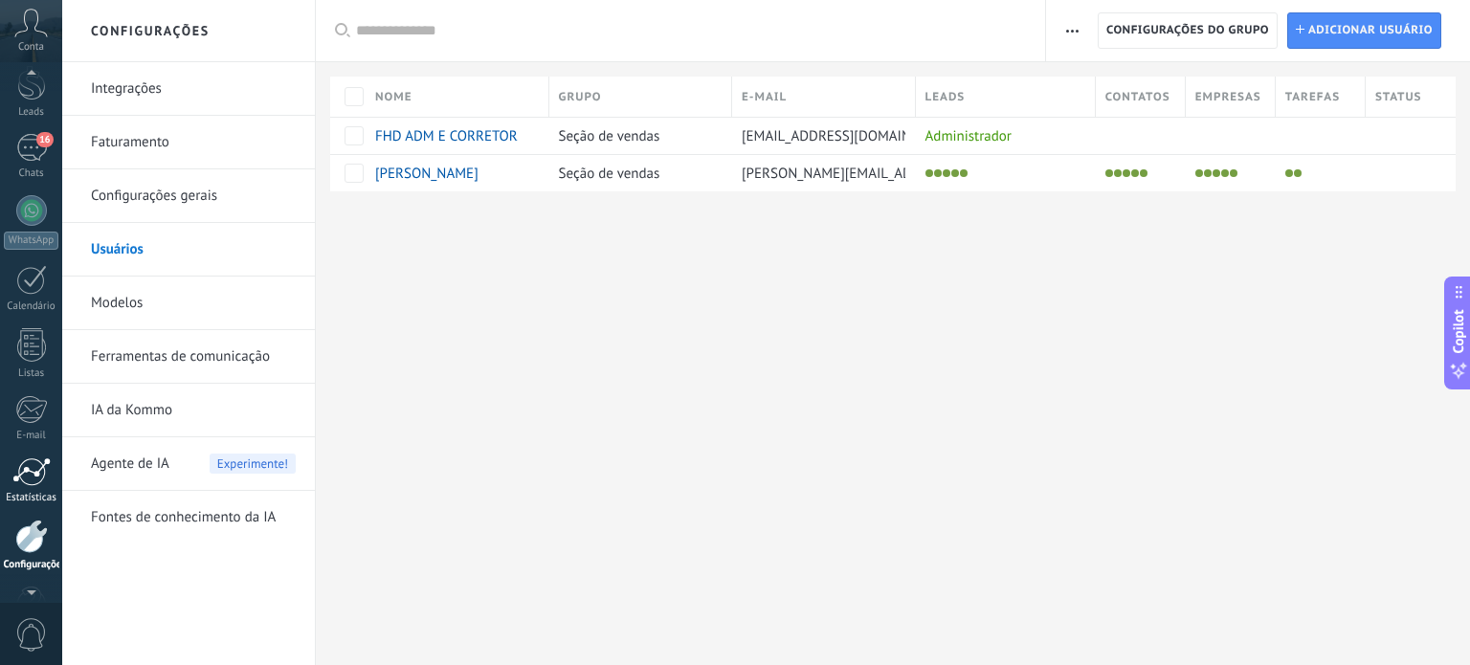
scroll to position [130, 0]
click at [38, 638] on span "0" at bounding box center [31, 634] width 33 height 33
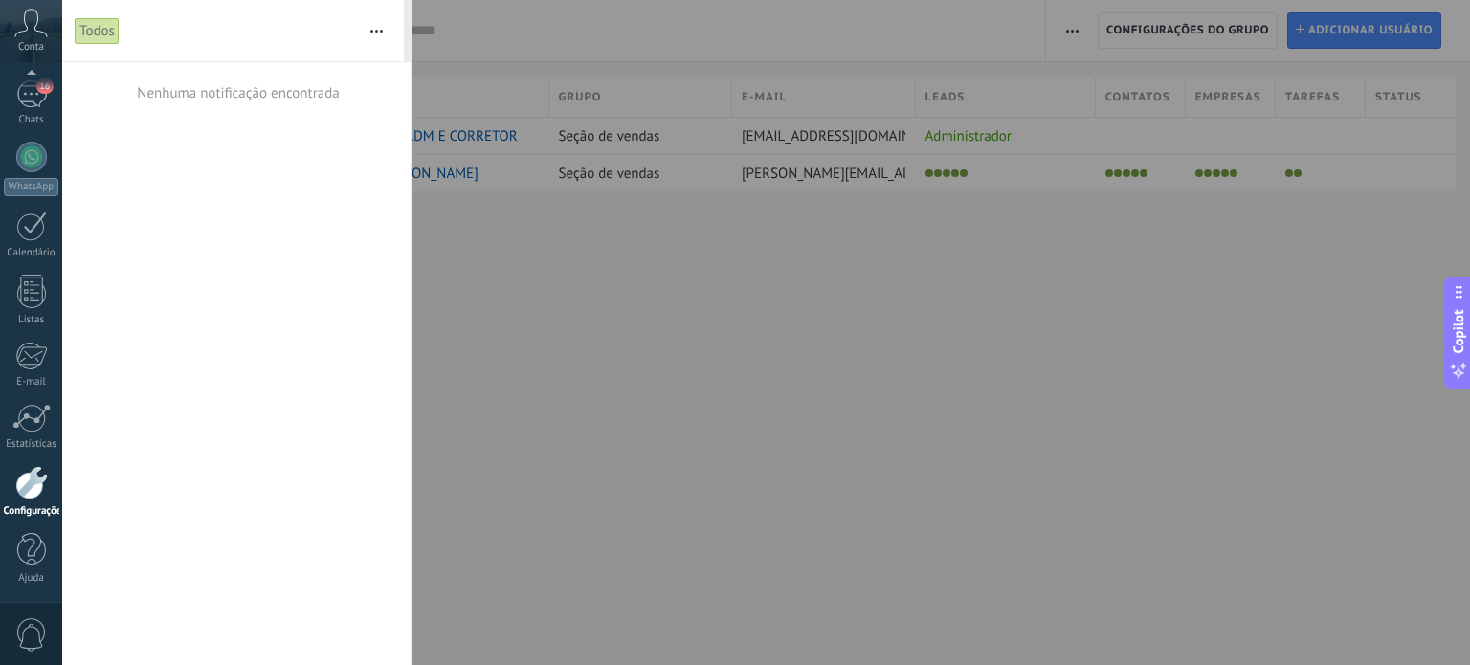
click at [1100, 484] on div at bounding box center [735, 332] width 1470 height 665
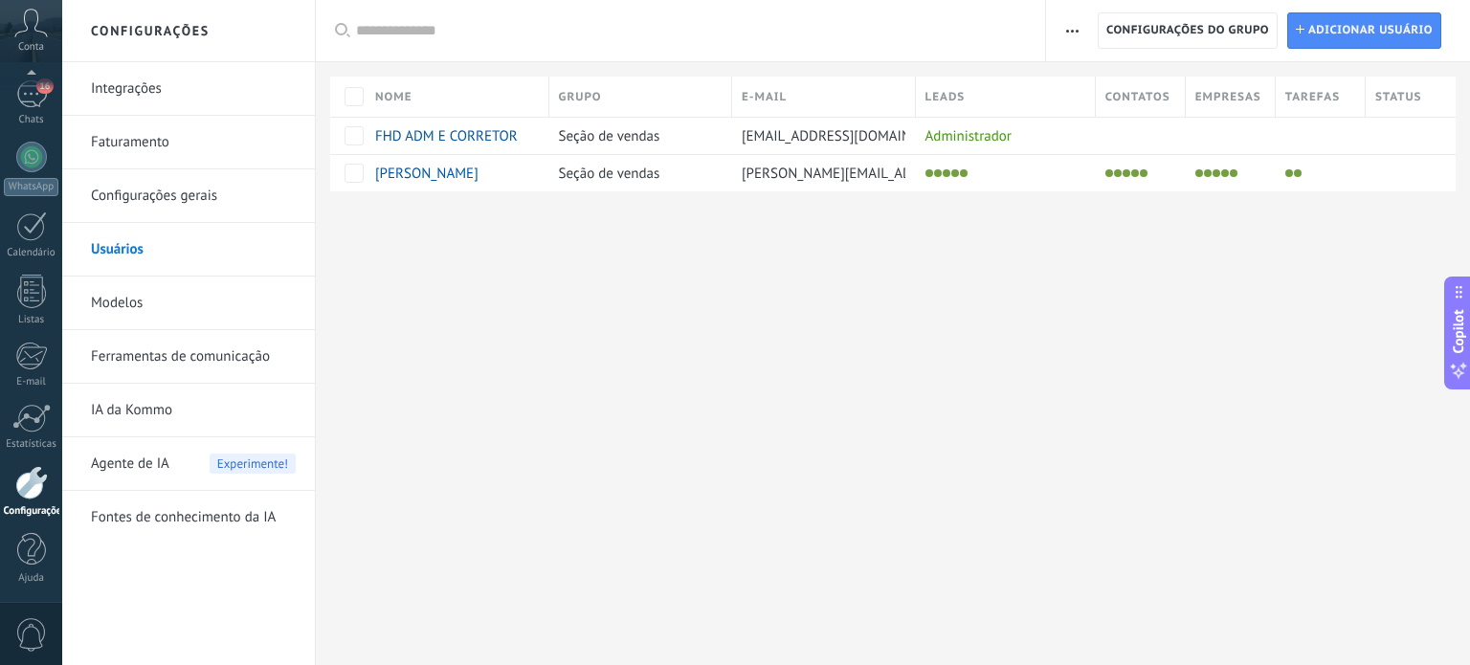
scroll to position [87, 0]
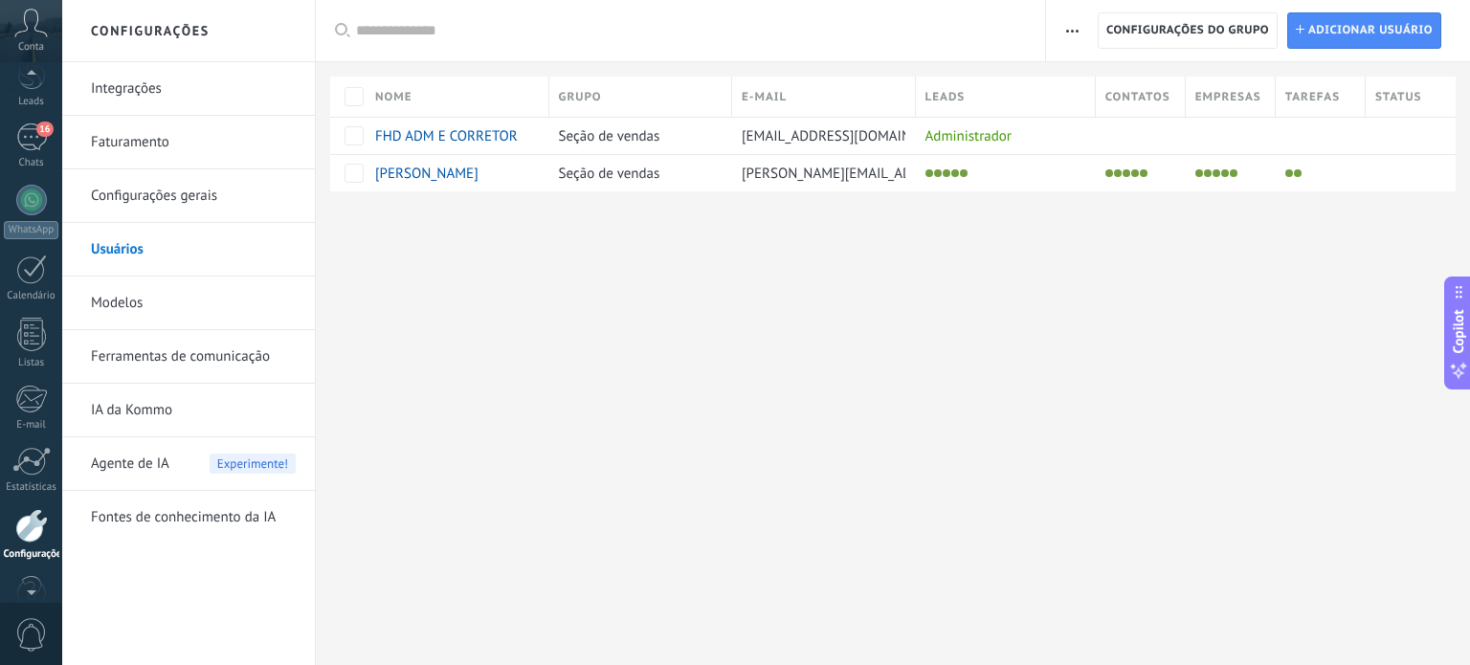
click at [37, 45] on span "Conta" at bounding box center [31, 47] width 26 height 12
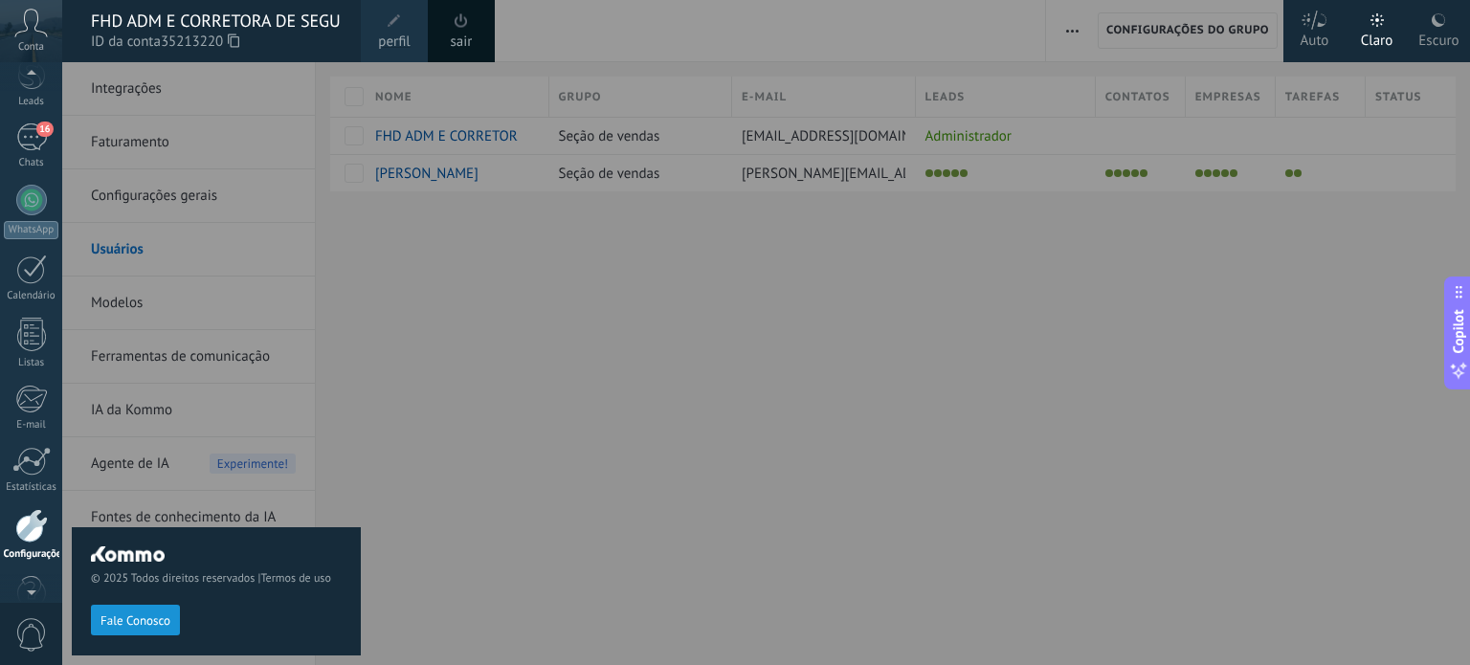
click at [471, 41] on link "sair" at bounding box center [462, 42] width 22 height 21
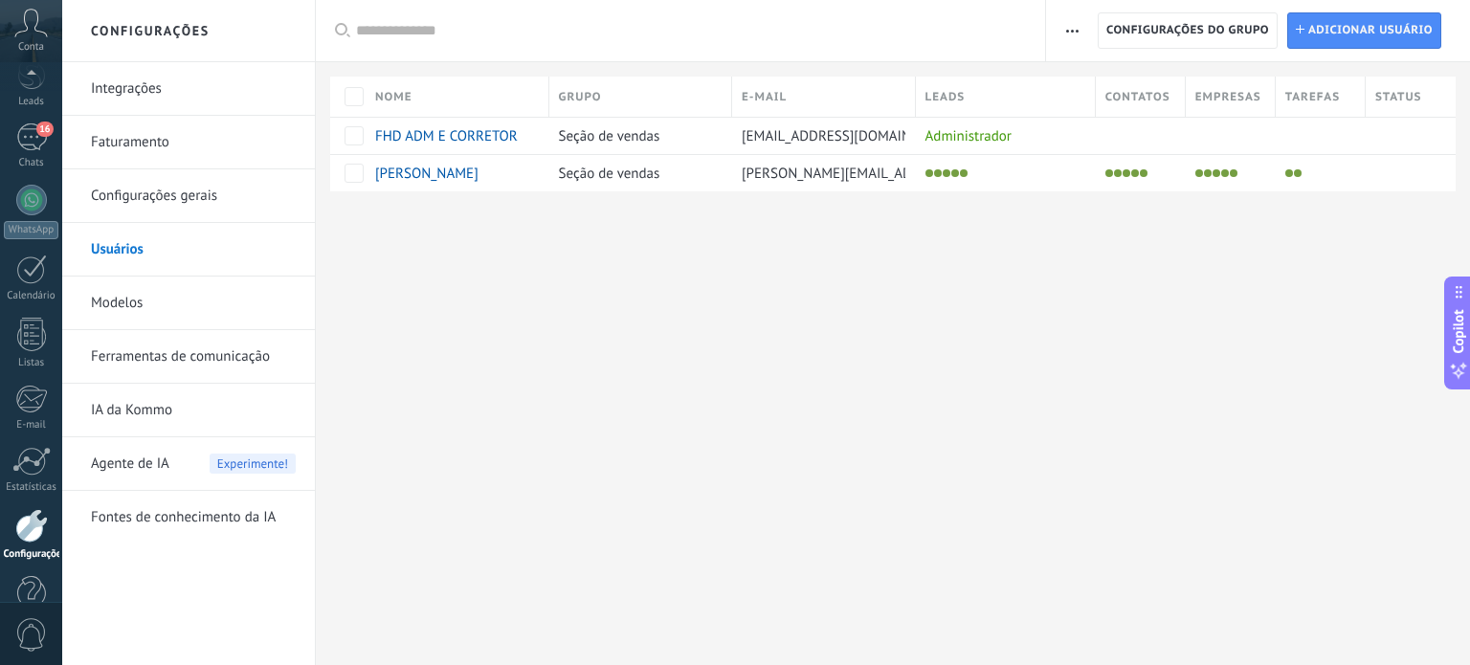
scroll to position [130, 0]
